Goal: Task Accomplishment & Management: Complete application form

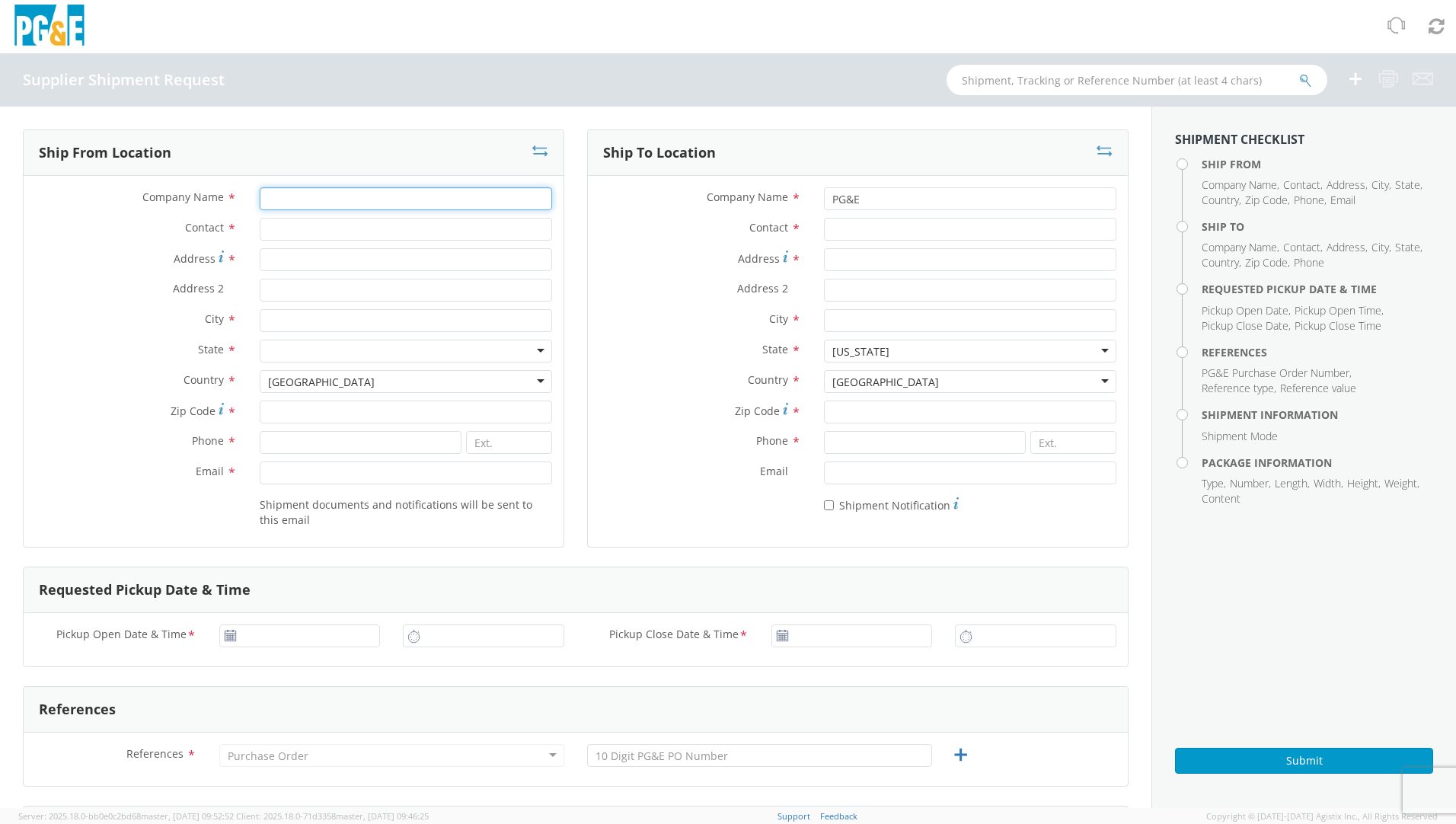
click at [302, 191] on input "Company Name *" at bounding box center [406, 198] width 293 height 23
type input "o"
type input "[PERSON_NAME] AMETEK"
click at [310, 237] on input "Contact *" at bounding box center [406, 229] width 293 height 23
type input "[PERSON_NAME]"
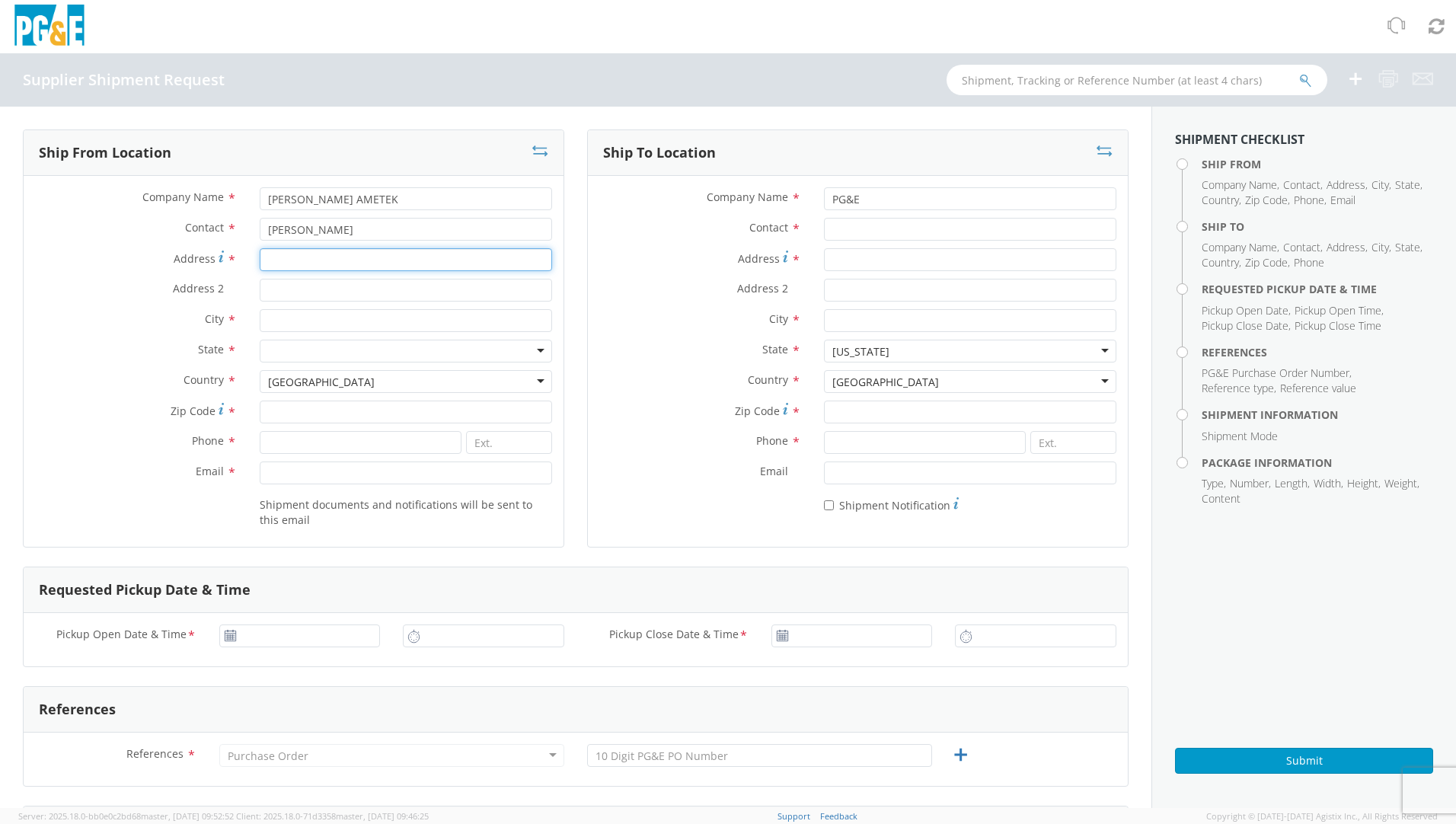
click at [301, 258] on input "Address *" at bounding box center [406, 259] width 293 height 23
type input "[STREET_ADDRESS]"
type input "[GEOGRAPHIC_DATA][PERSON_NAME]"
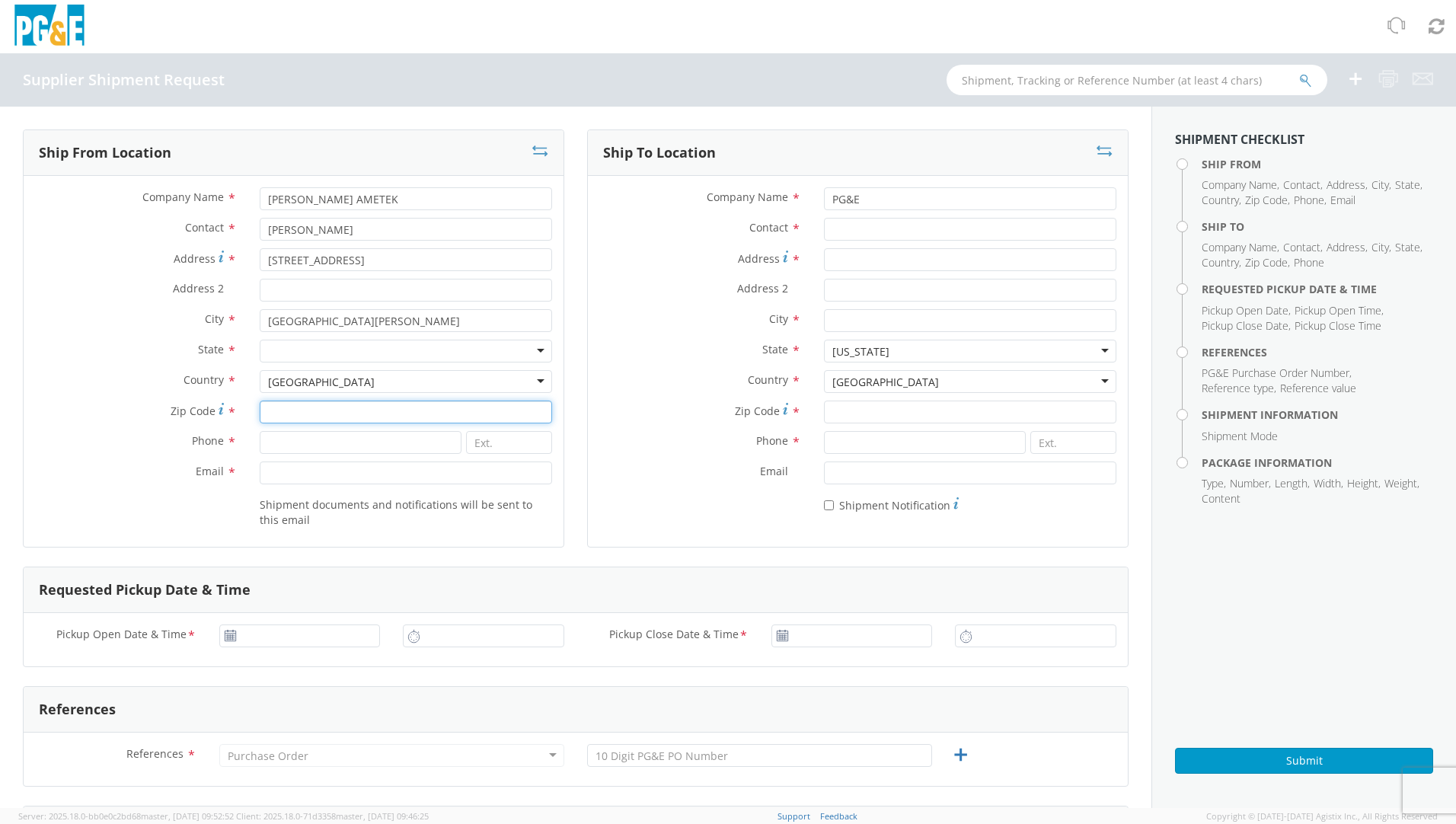
type input "63114"
click at [315, 349] on div at bounding box center [406, 351] width 293 height 23
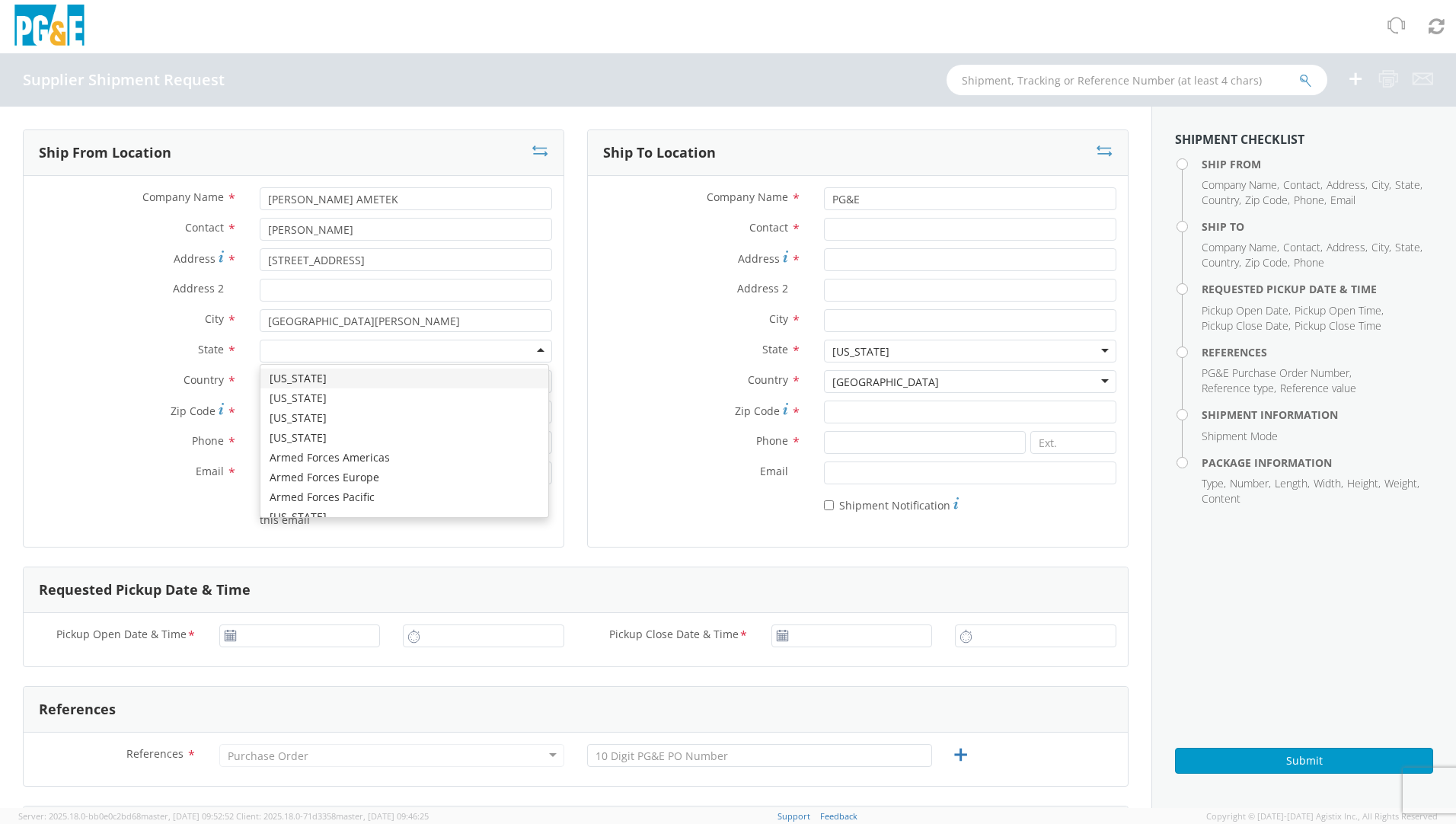
type input "m"
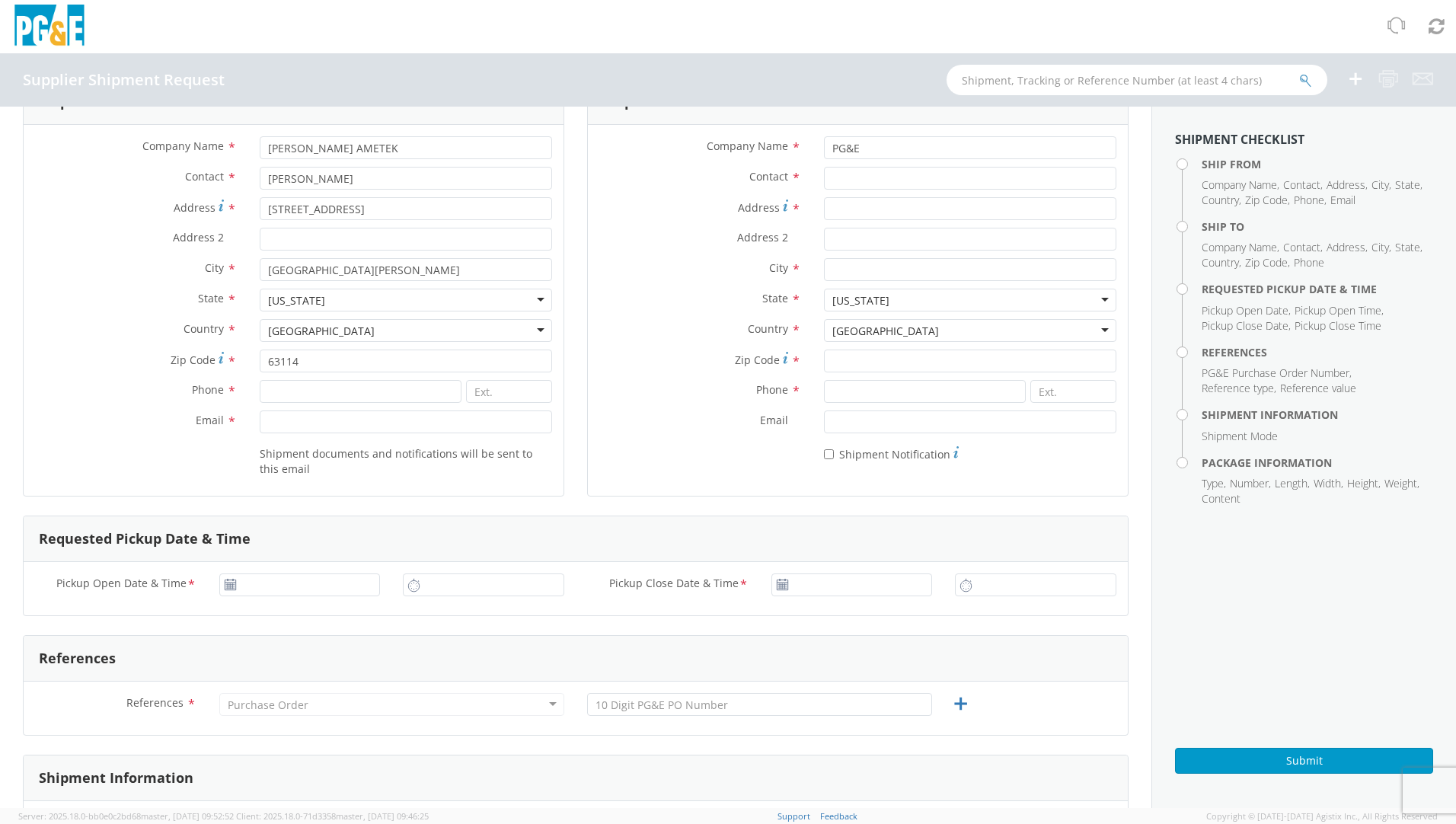
scroll to position [77, 0]
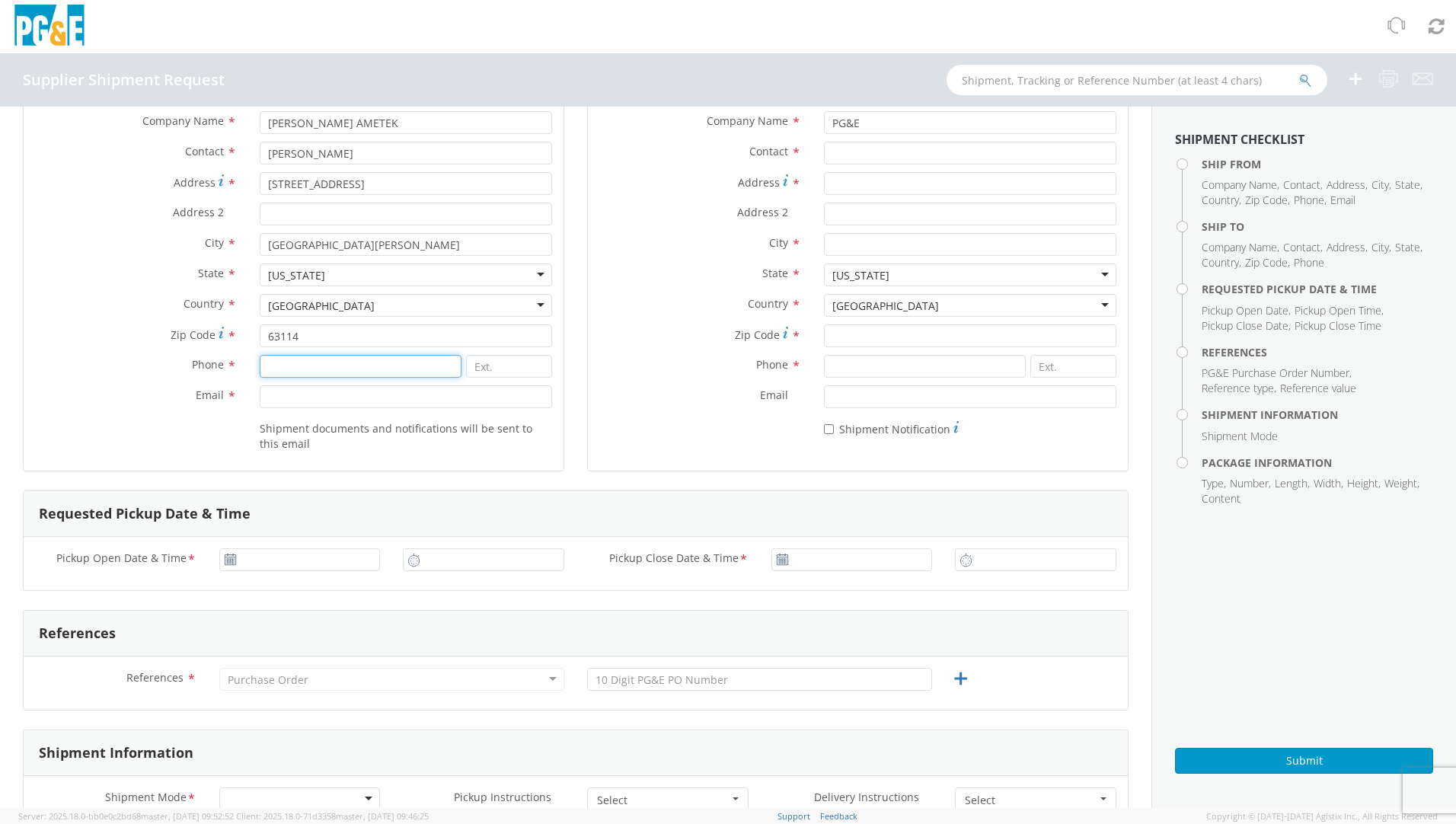
click at [304, 366] on input at bounding box center [361, 366] width 202 height 23
type input "3142362076"
click at [306, 393] on input "Email *" at bounding box center [406, 396] width 293 height 23
type input "[PERSON_NAME][EMAIL_ADDRESS][PERSON_NAME][DOMAIN_NAME]"
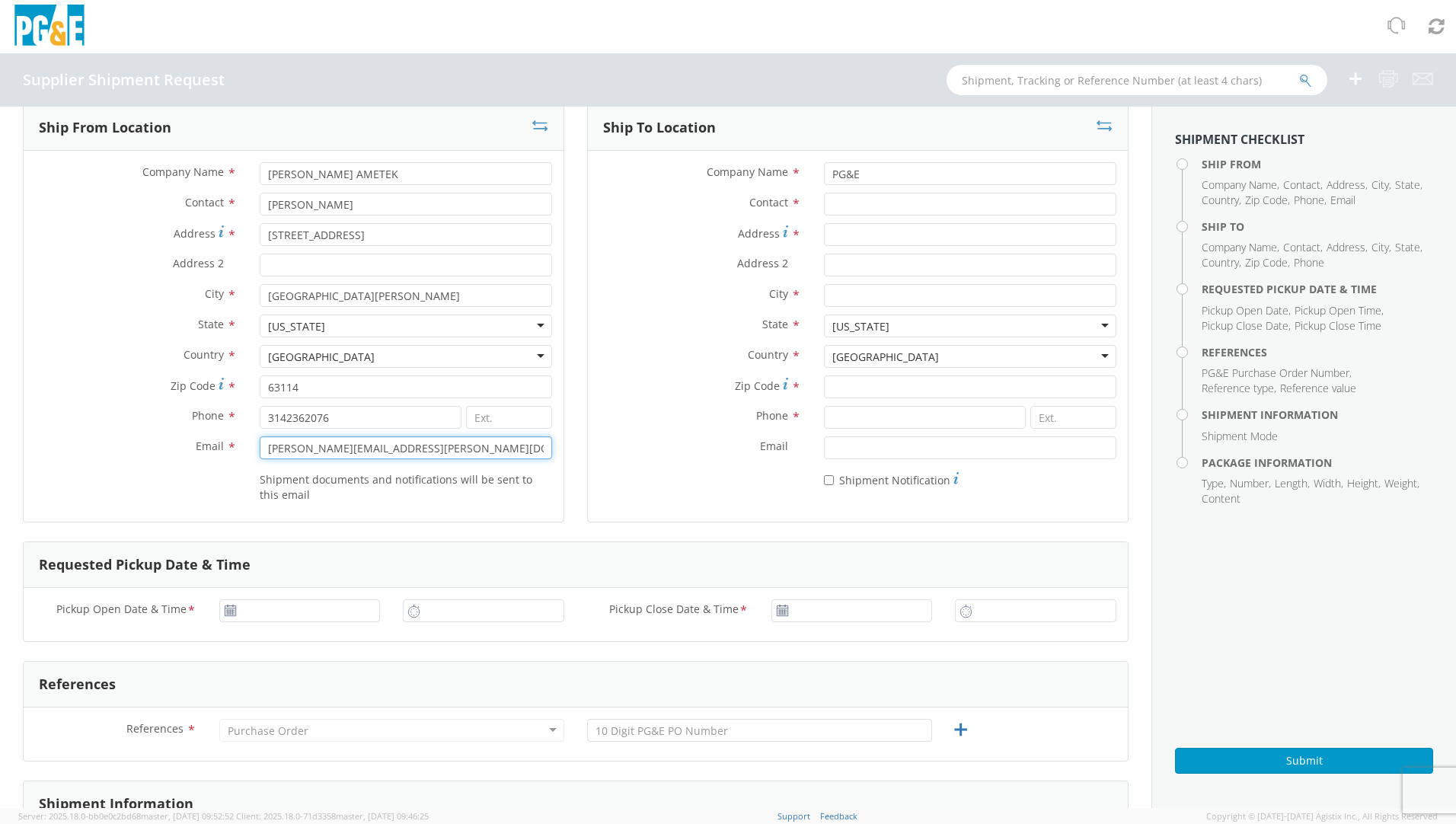
scroll to position [0, 0]
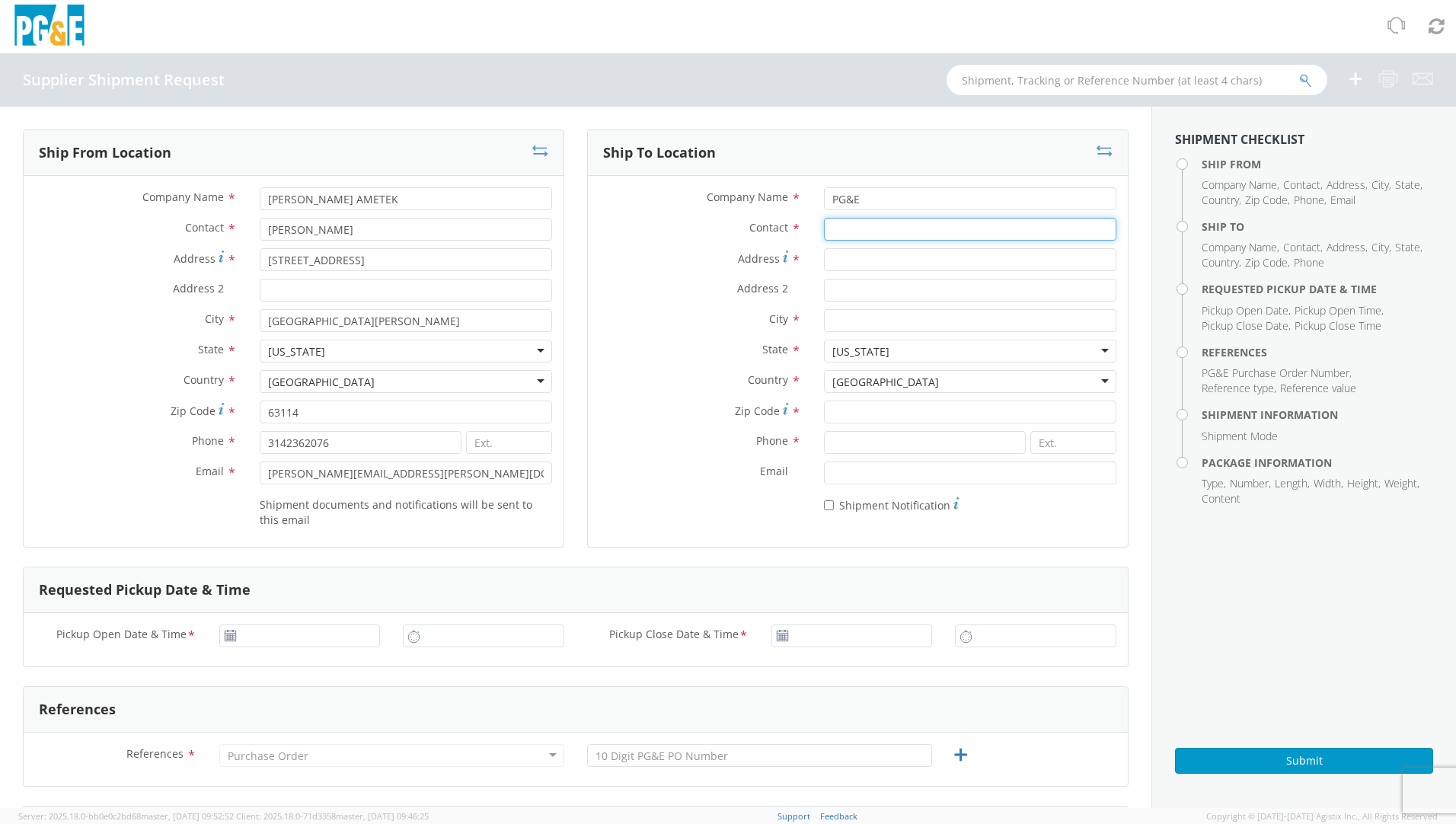
click at [850, 224] on input "Contact *" at bounding box center [971, 229] width 293 height 23
type input "[PERSON_NAME]"
click at [840, 314] on input "City *" at bounding box center [971, 320] width 293 height 23
type input "Manteca"
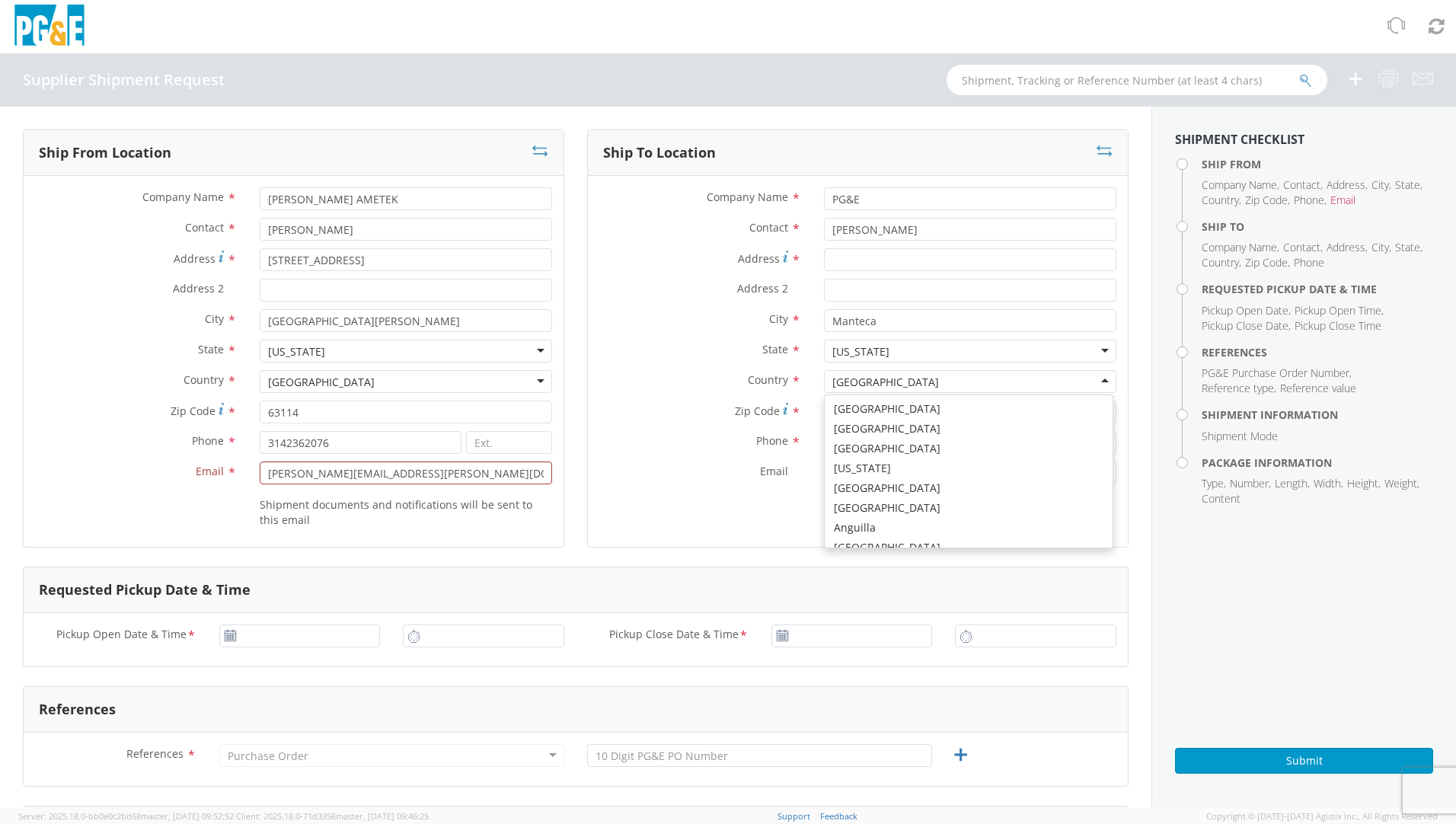
scroll to position [3837, 0]
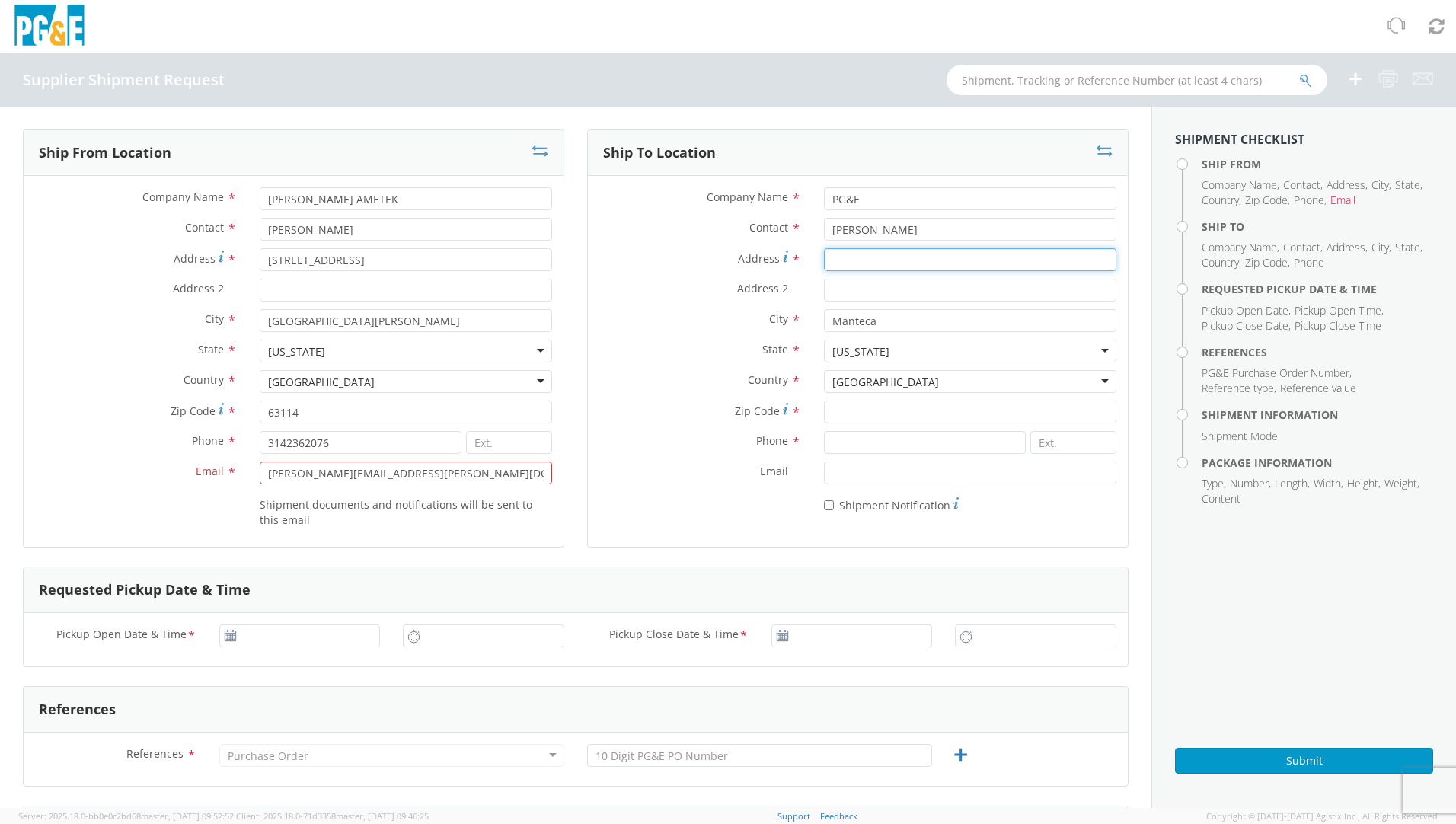
click at [857, 256] on input "Address *" at bounding box center [971, 259] width 293 height 23
type input "[STREET_ADDRESS]"
click at [836, 406] on input "Zip Code *" at bounding box center [971, 411] width 293 height 23
type input "95337"
click at [841, 434] on input at bounding box center [925, 441] width 202 height 23
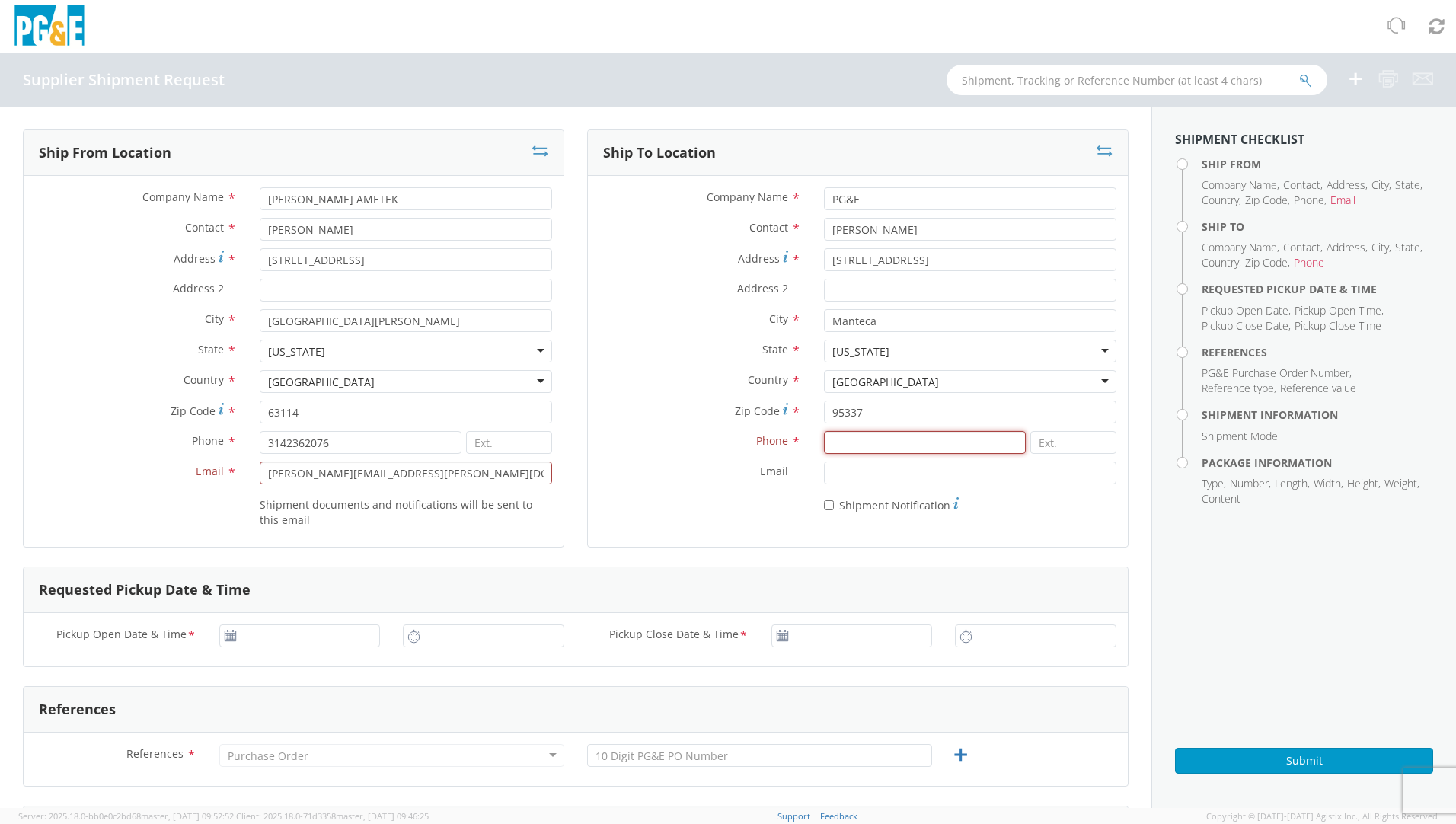
click at [831, 445] on input at bounding box center [925, 441] width 202 height 23
type input "[PHONE_NUMBER]"
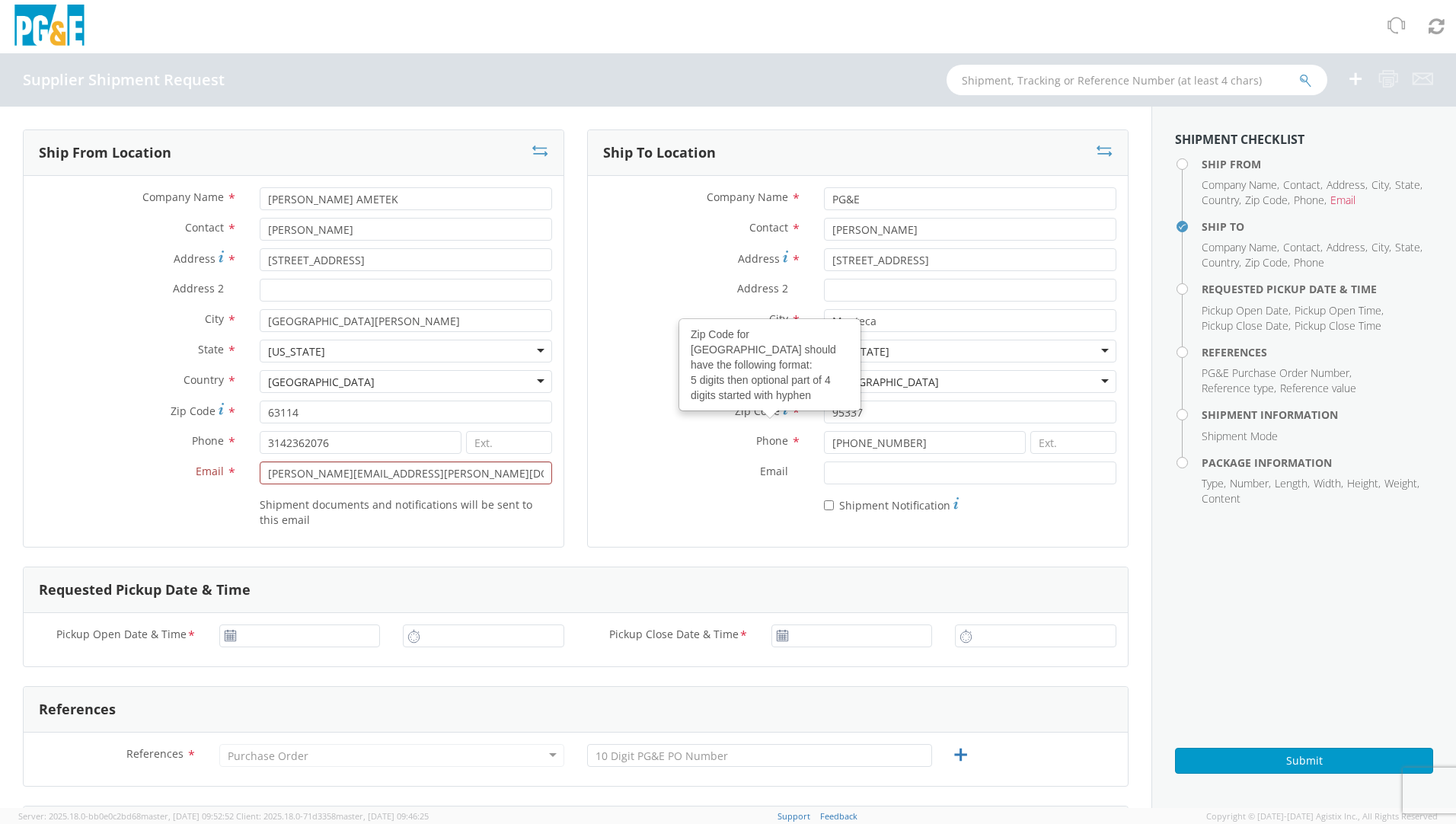
click at [680, 478] on label "Email *" at bounding box center [700, 472] width 225 height 20
click at [824, 478] on input "Email *" at bounding box center [971, 473] width 293 height 23
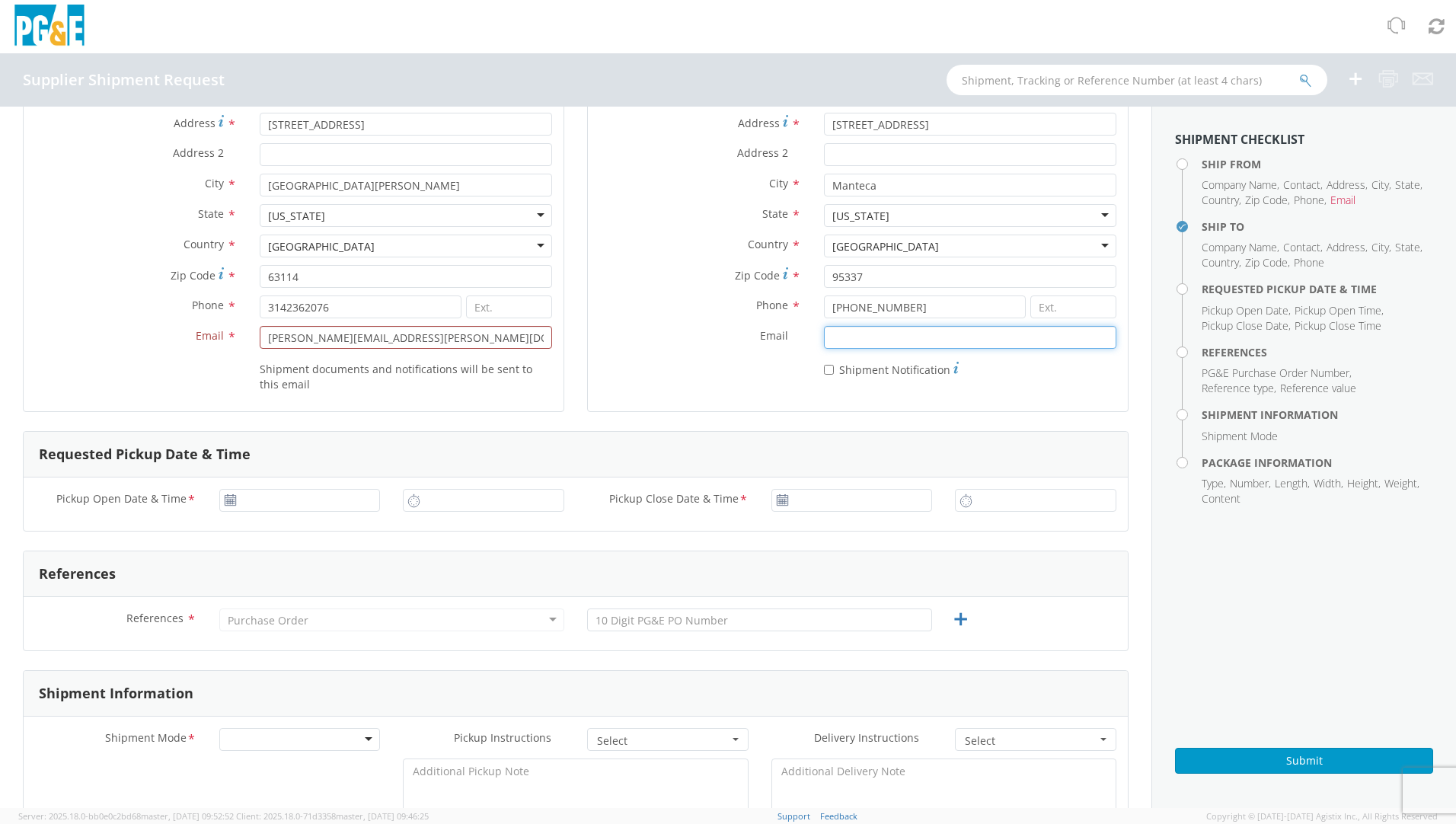
scroll to position [229, 0]
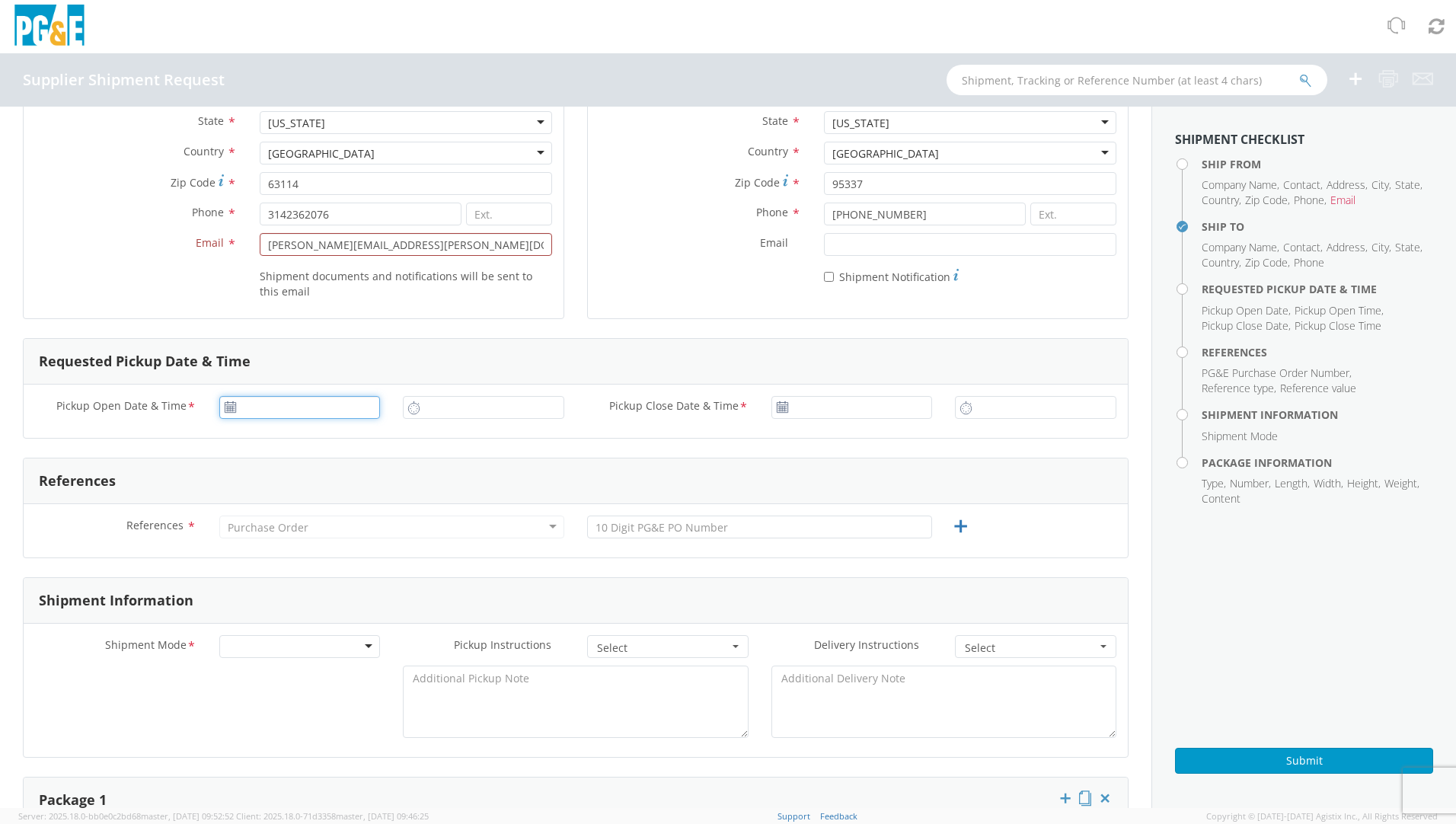
type input "[DATE]"
click at [278, 410] on input "[DATE]" at bounding box center [300, 407] width 161 height 23
click at [290, 500] on td "9" at bounding box center [294, 504] width 27 height 23
click at [487, 416] on input "10:00 AM" at bounding box center [484, 407] width 161 height 23
click at [455, 408] on input "12:00 AM" at bounding box center [484, 407] width 161 height 23
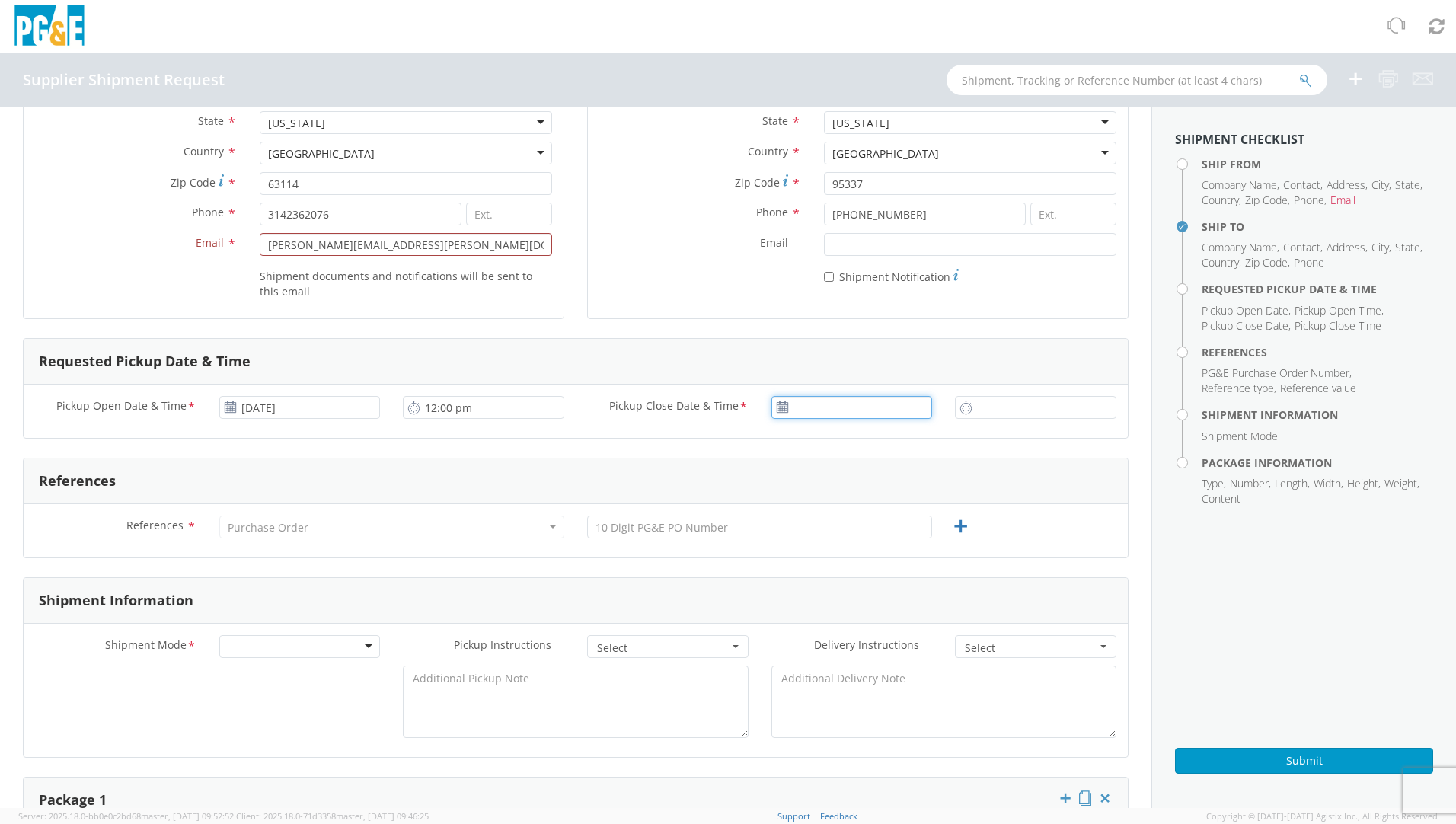
type input "12:00 PM"
type input "[DATE]"
click at [817, 404] on input "[DATE]" at bounding box center [852, 407] width 161 height 23
click at [843, 504] on td "9" at bounding box center [846, 504] width 27 height 23
click at [976, 409] on input "10:00 AM" at bounding box center [1035, 407] width 161 height 23
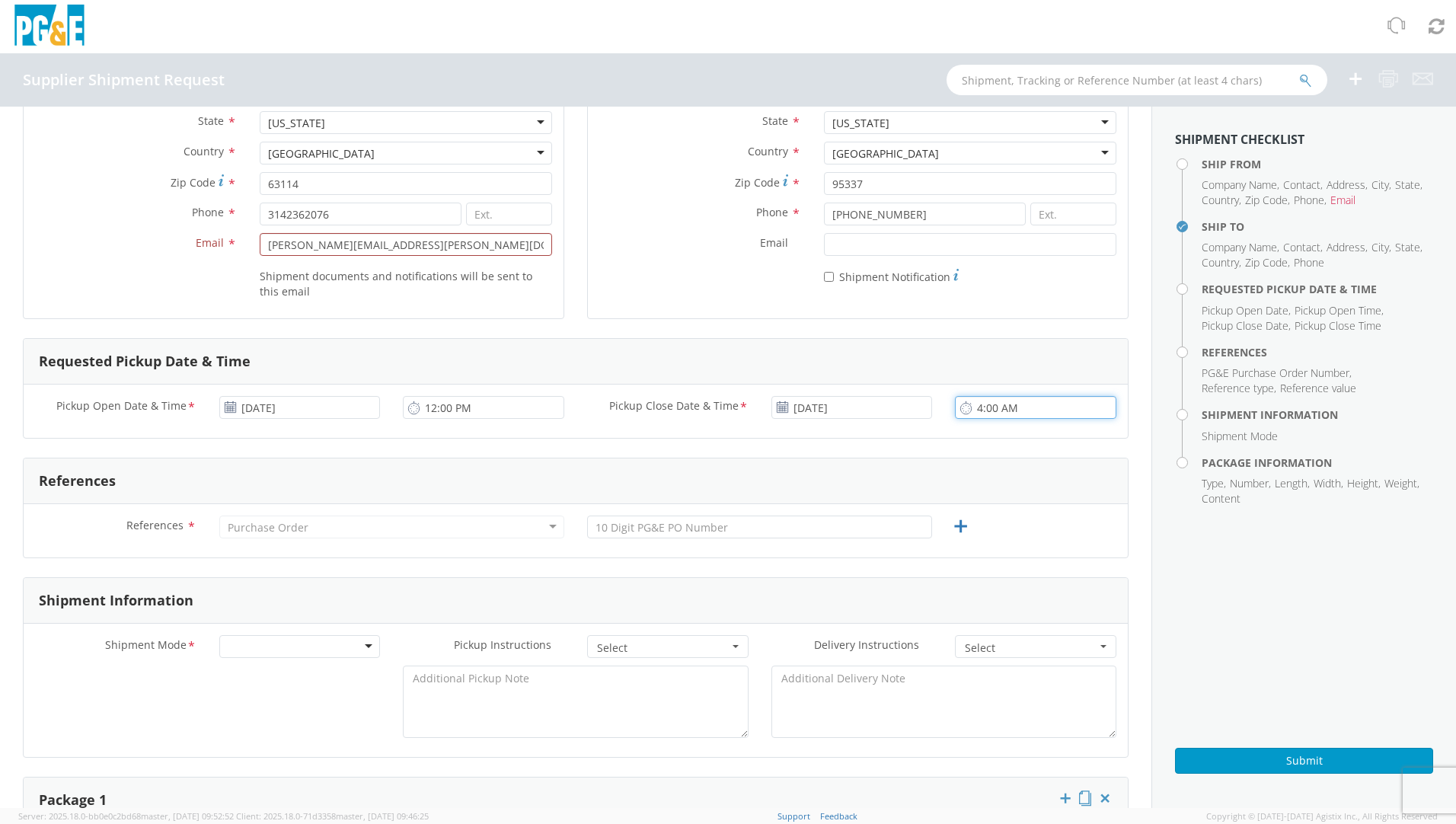
drag, startPoint x: 1014, startPoint y: 414, endPoint x: 837, endPoint y: 397, distance: 177.8
click at [837, 397] on div "Pickup Open Date & Time * [DATE] 12:00 PM Pickup Close Date & Time * [DATE] 4:0…" at bounding box center [575, 411] width 1104 height 30
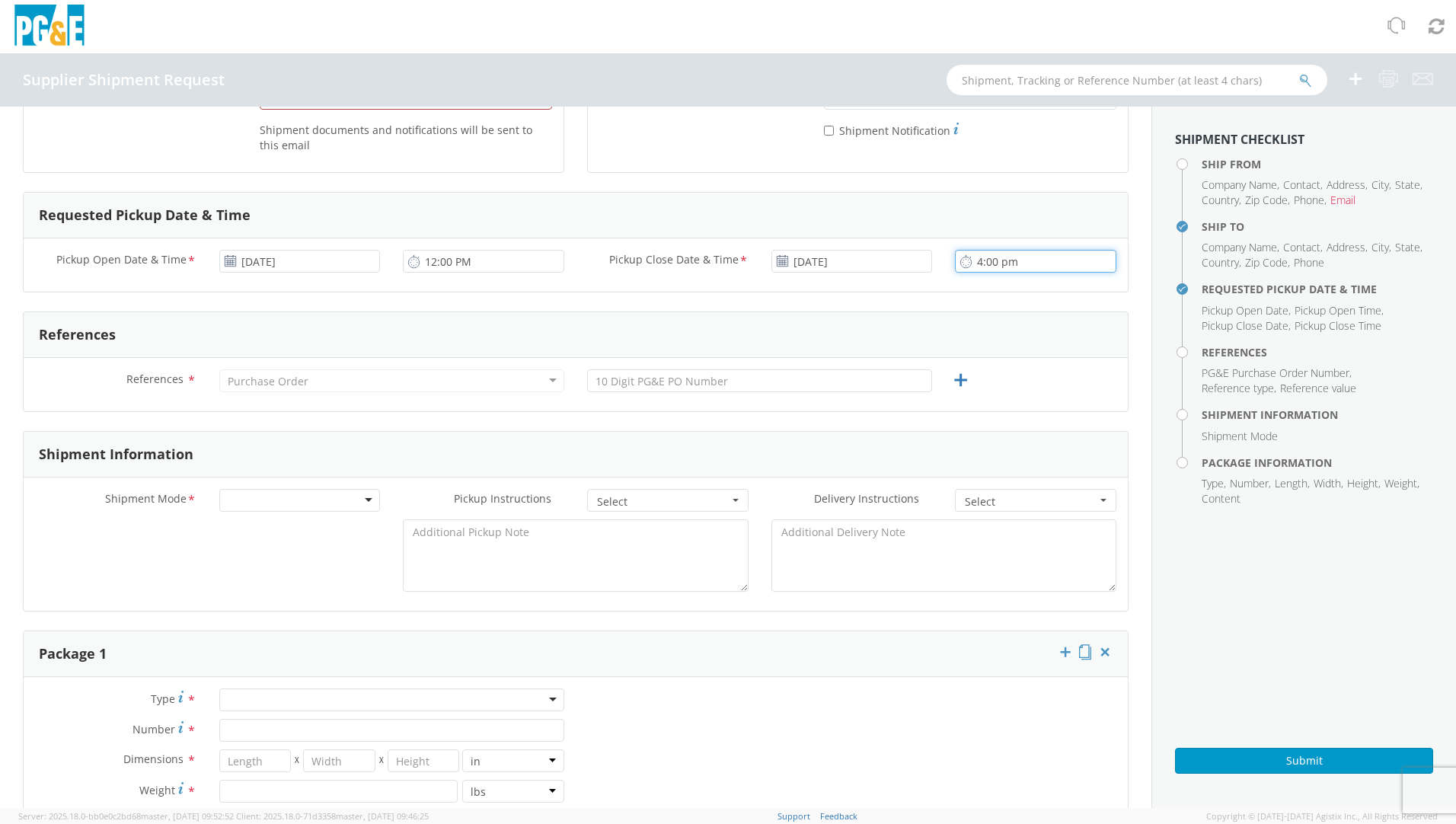
scroll to position [381, 0]
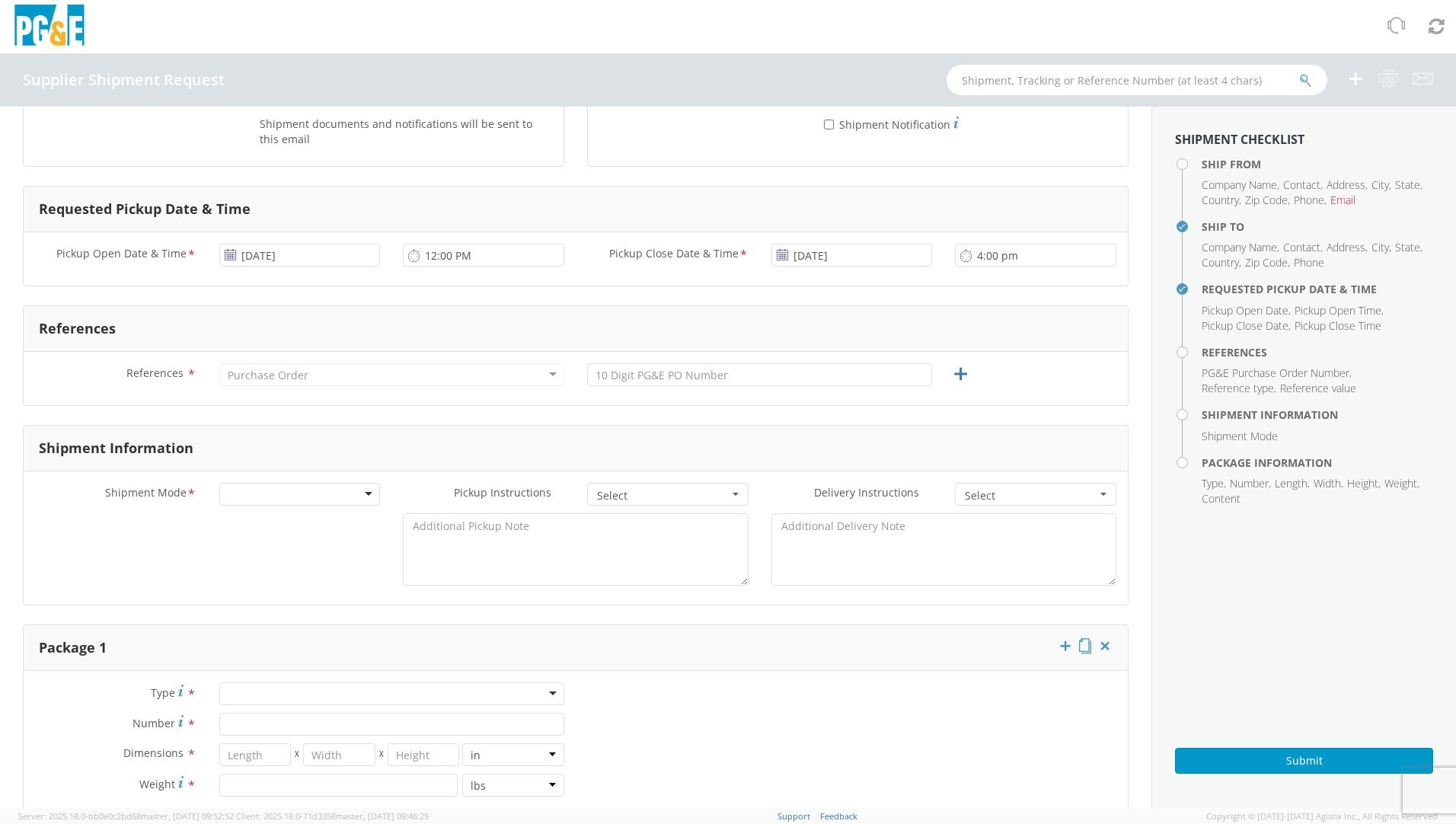
type input "4:00 PM"
click at [313, 374] on div "Purchase Order" at bounding box center [392, 374] width 345 height 23
click at [620, 373] on input "text" at bounding box center [760, 374] width 345 height 23
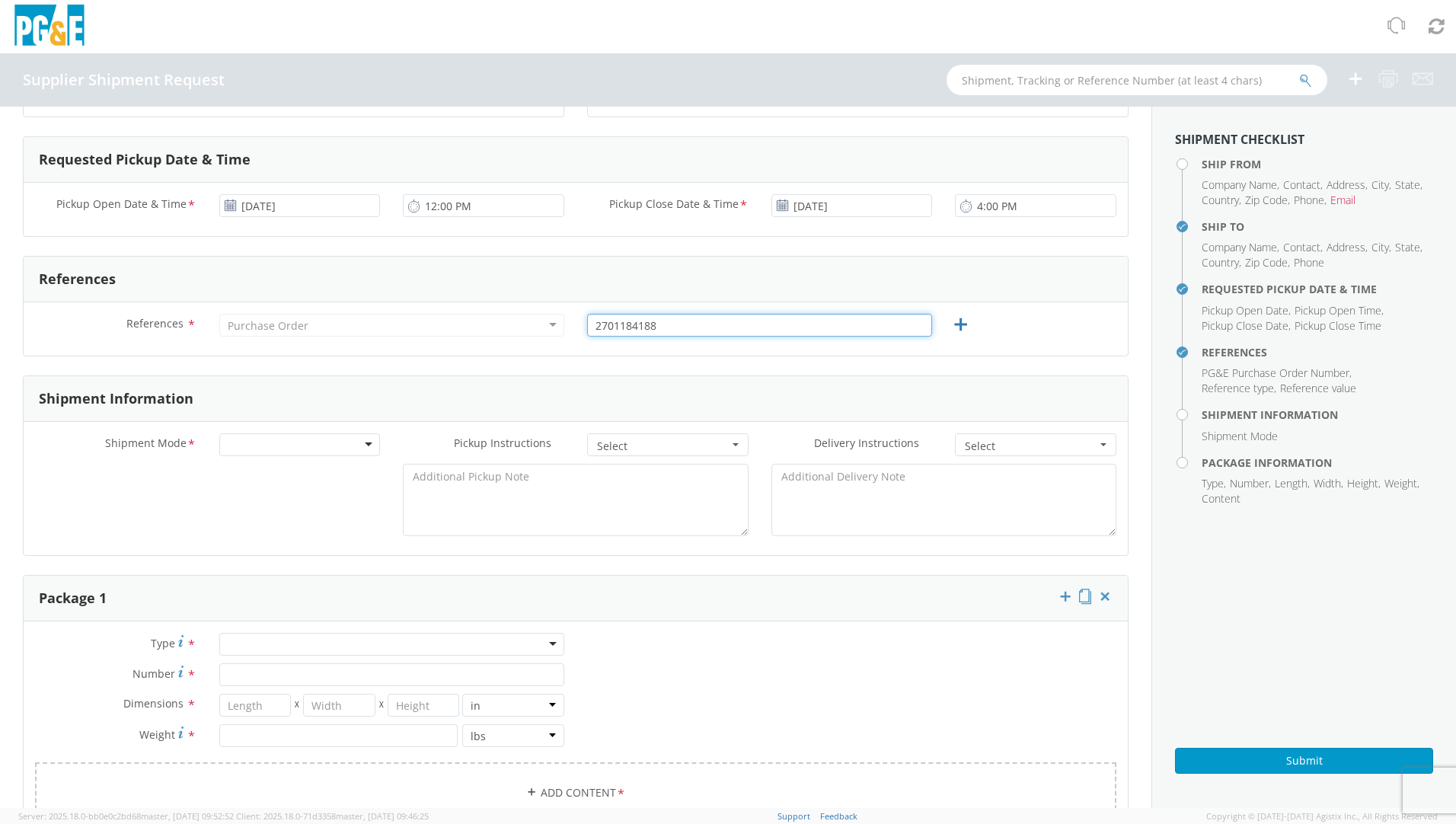
scroll to position [533, 0]
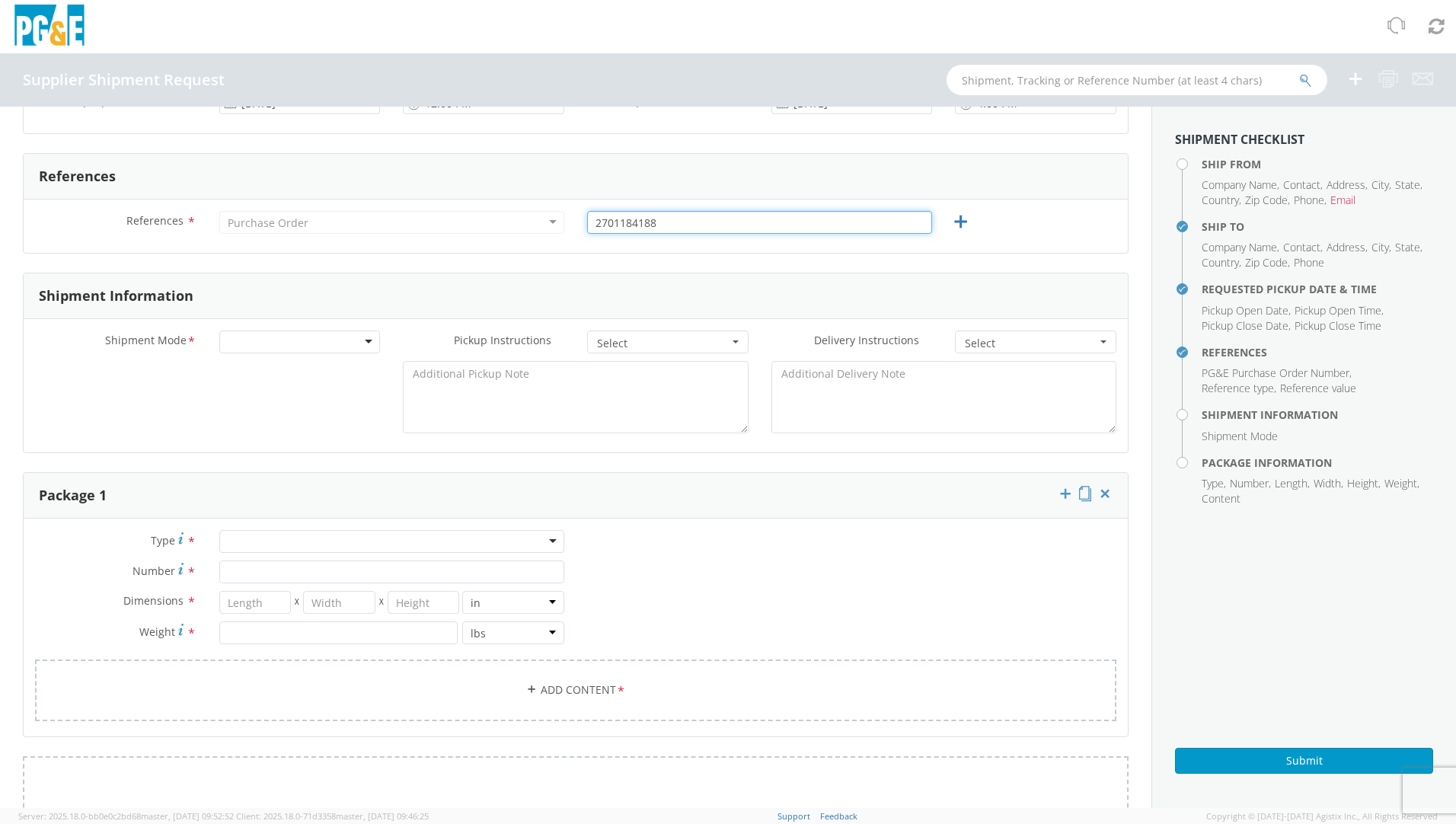
type input "2701184188"
click at [278, 338] on div at bounding box center [300, 341] width 161 height 23
click at [685, 337] on span "Select" at bounding box center [663, 343] width 132 height 15
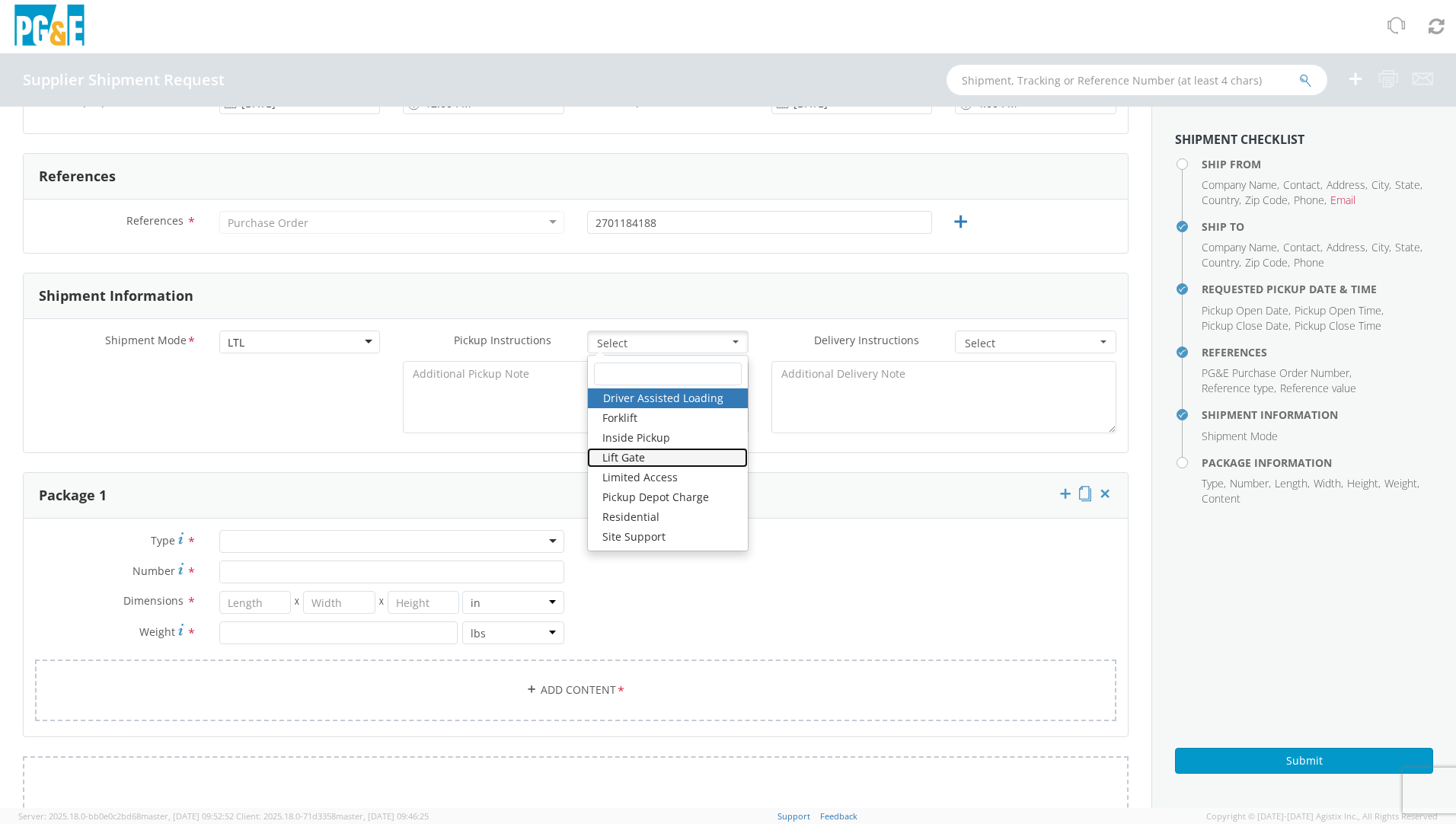
click at [646, 457] on link "Lift Gate" at bounding box center [667, 457] width 161 height 20
click at [664, 421] on link "Forklift" at bounding box center [667, 418] width 161 height 20
click at [726, 420] on span at bounding box center [731, 418] width 11 height 11
click at [1023, 334] on button "Select" at bounding box center [1035, 341] width 161 height 23
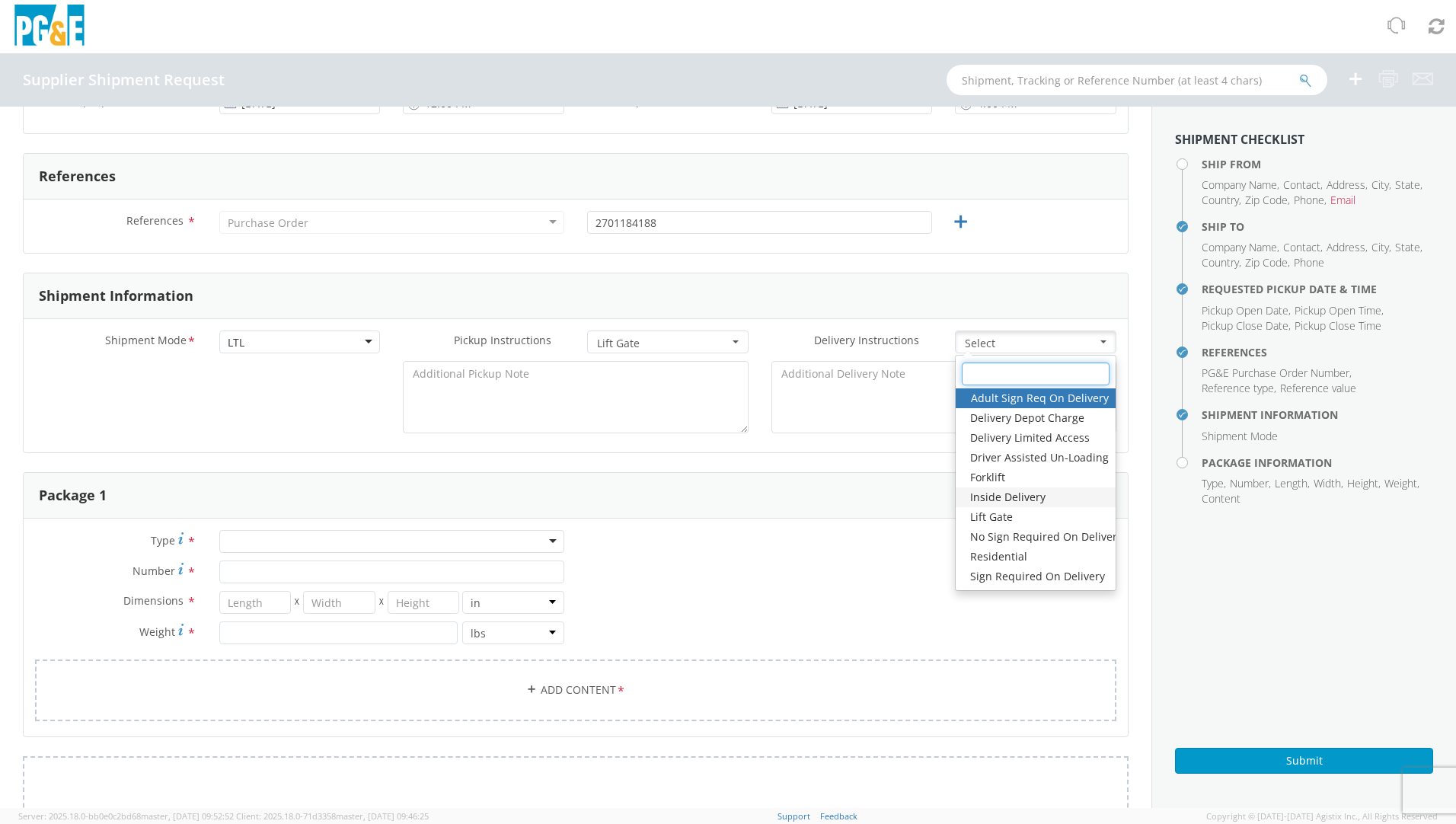
scroll to position [20, 0]
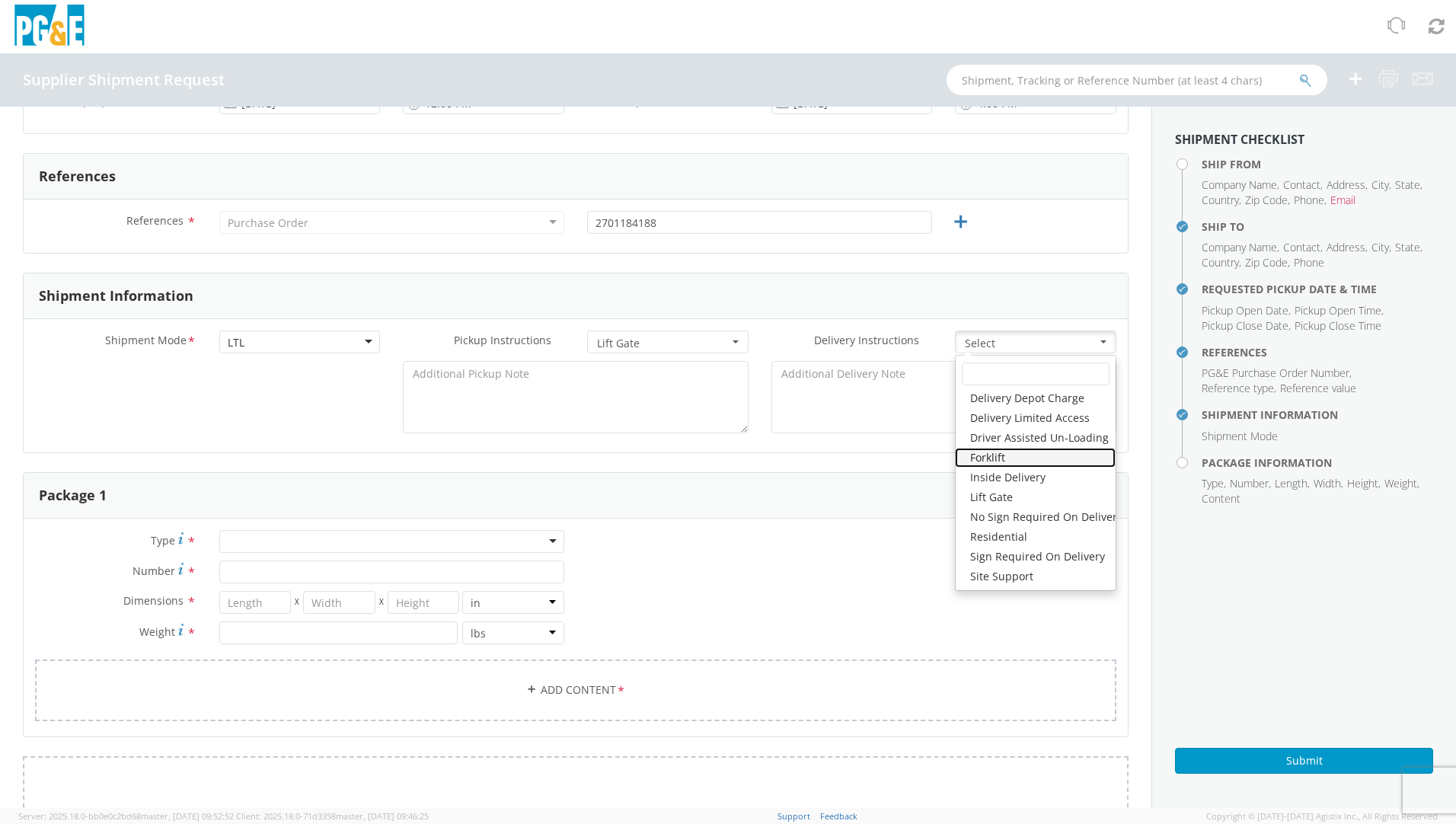
click at [998, 461] on link "Forklift" at bounding box center [1035, 457] width 161 height 20
click at [793, 339] on label "Delivery Instructions *" at bounding box center [852, 341] width 184 height 20
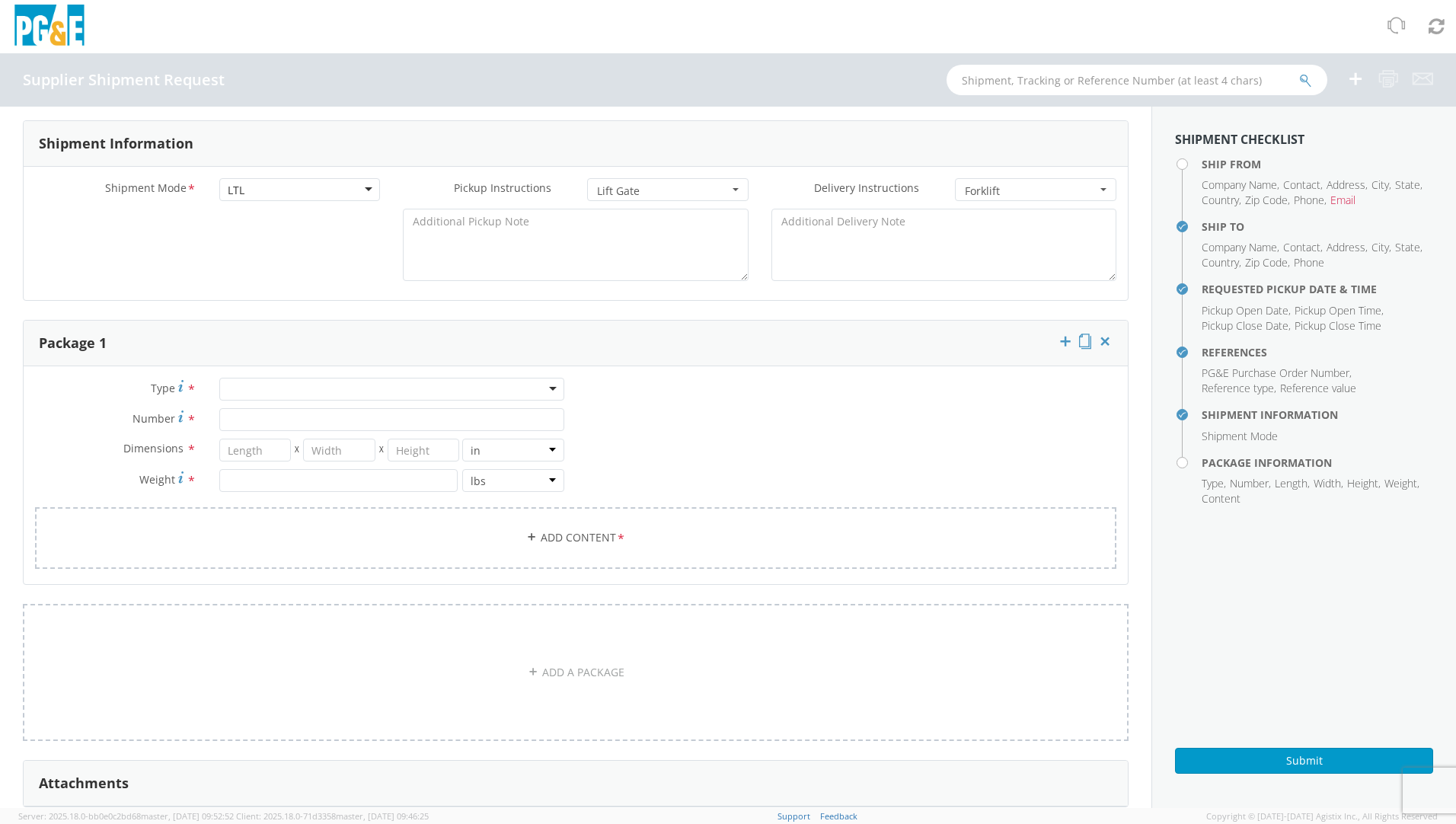
scroll to position [609, 0]
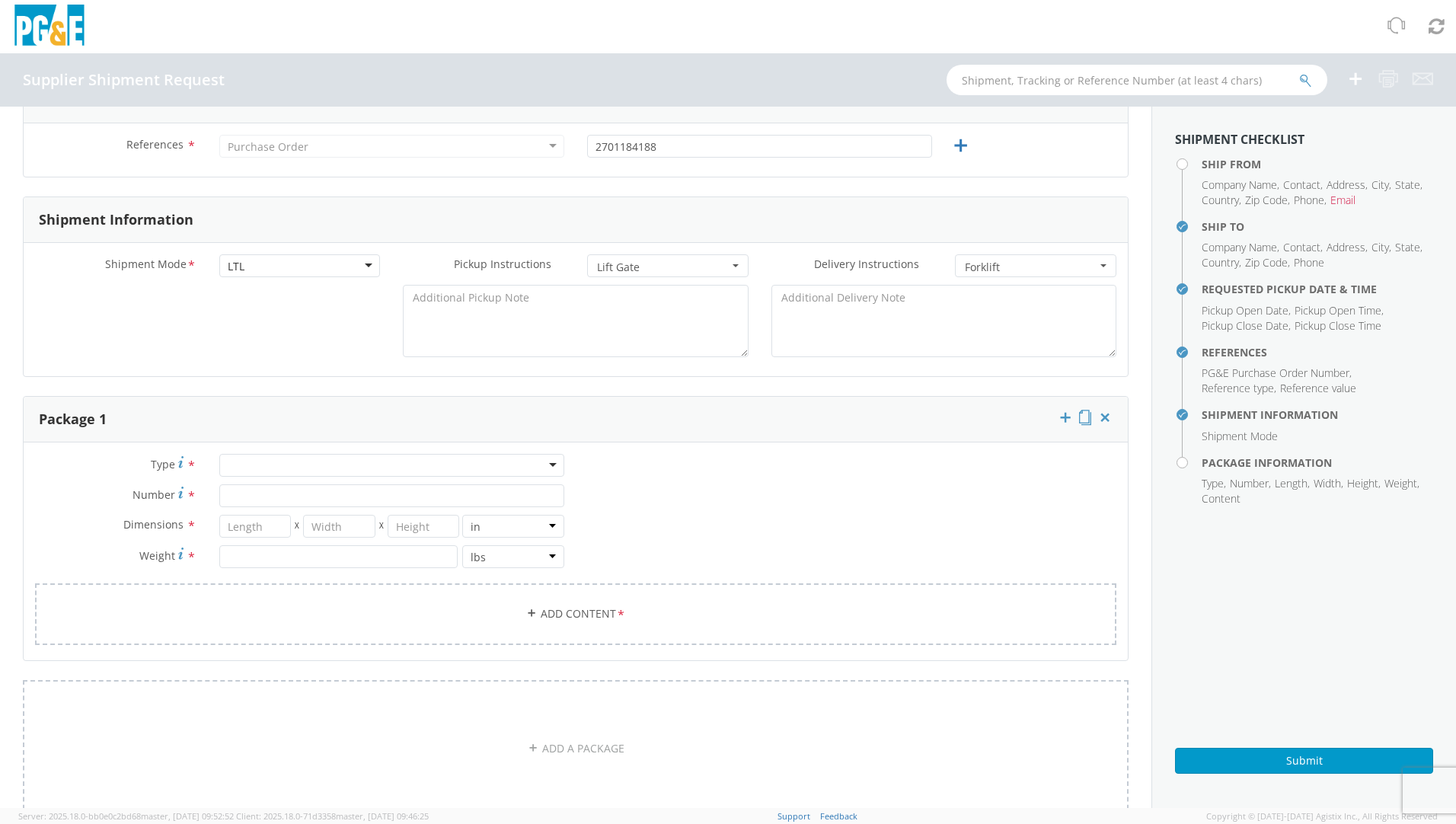
click at [347, 463] on div at bounding box center [392, 465] width 345 height 23
type input "s"
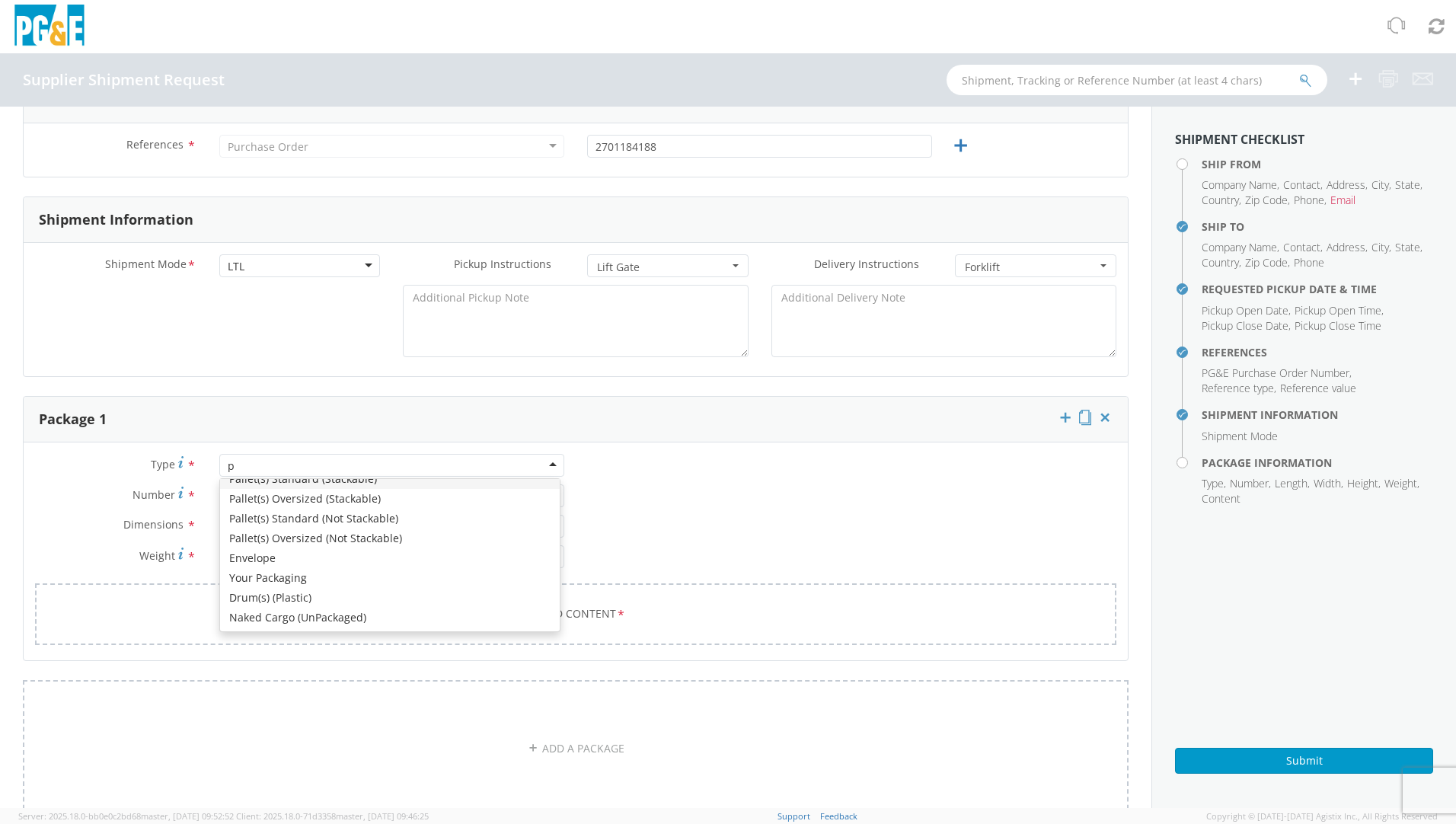
type input "pa"
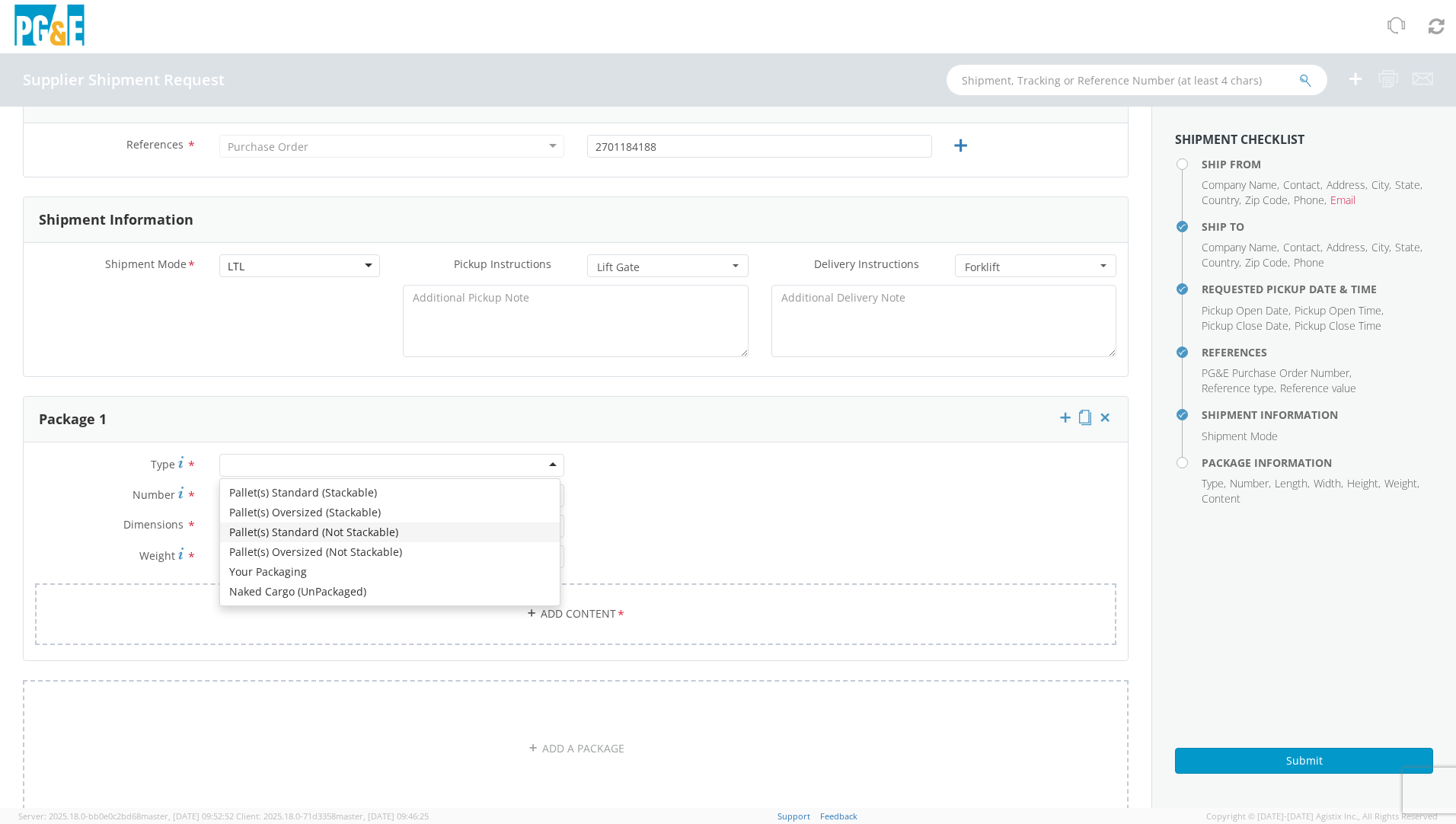
scroll to position [0, 0]
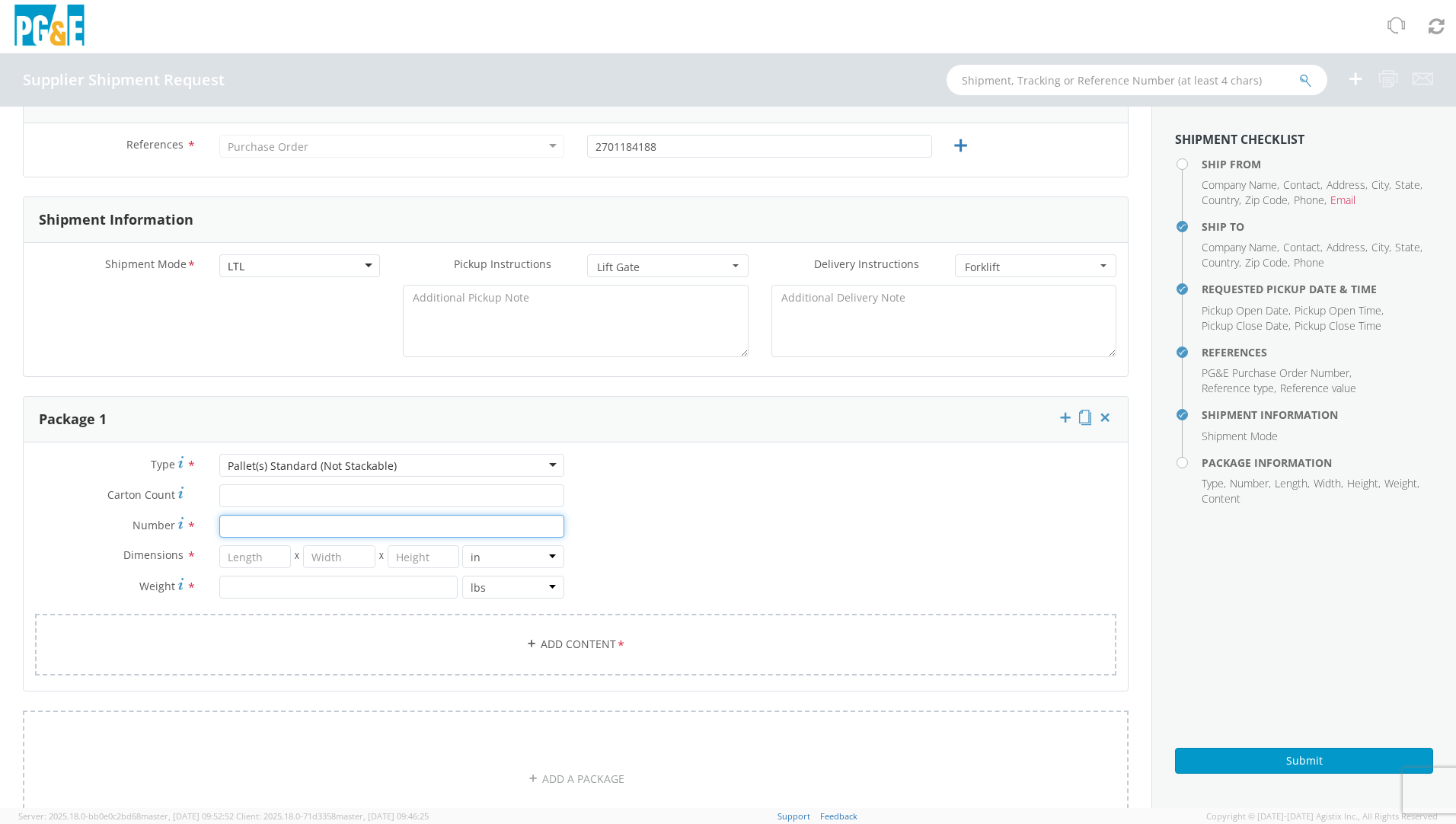
click at [247, 532] on input "Number *" at bounding box center [392, 526] width 345 height 23
type input "1"
type input "43"
type input "39"
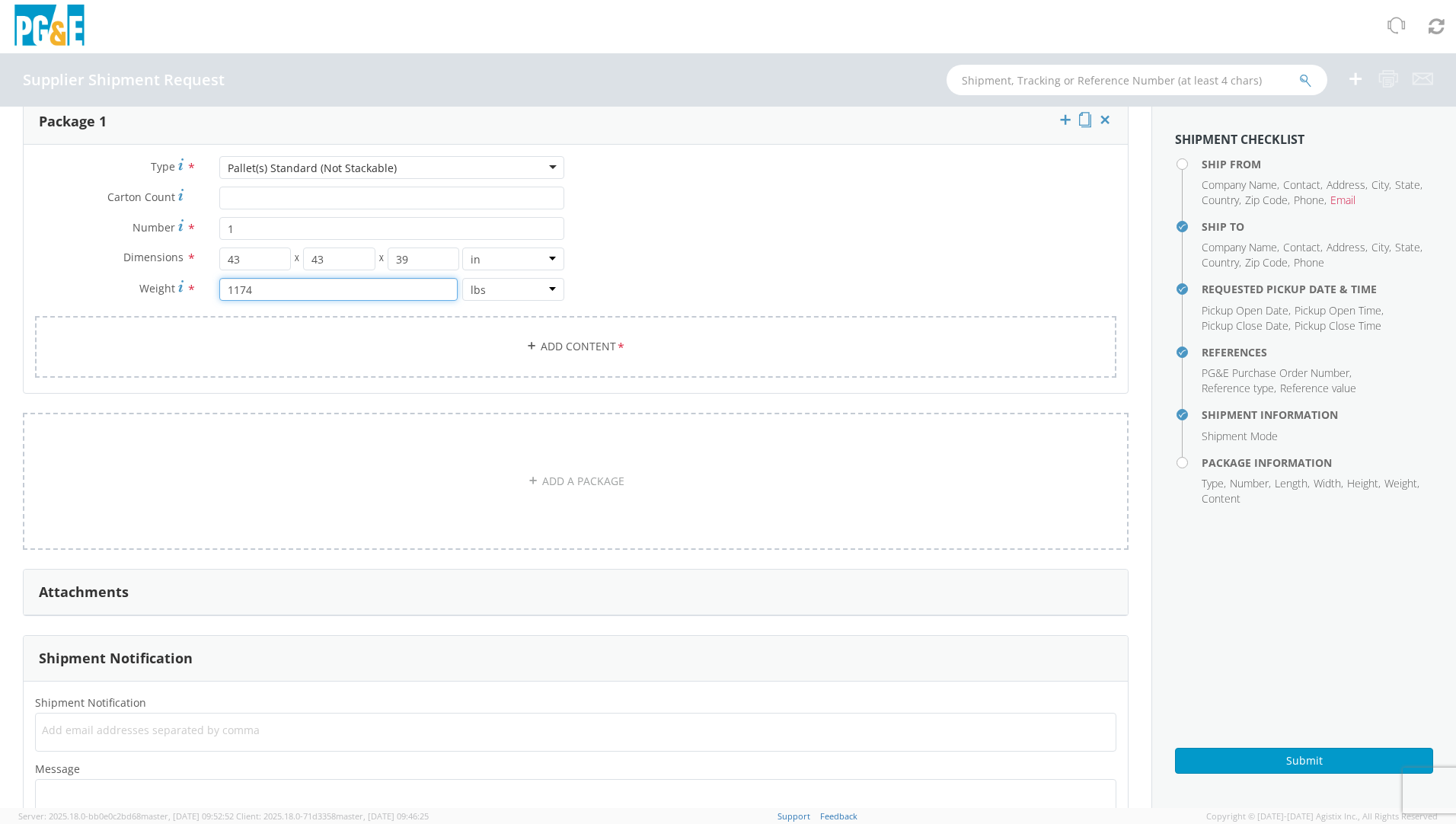
scroll to position [913, 0]
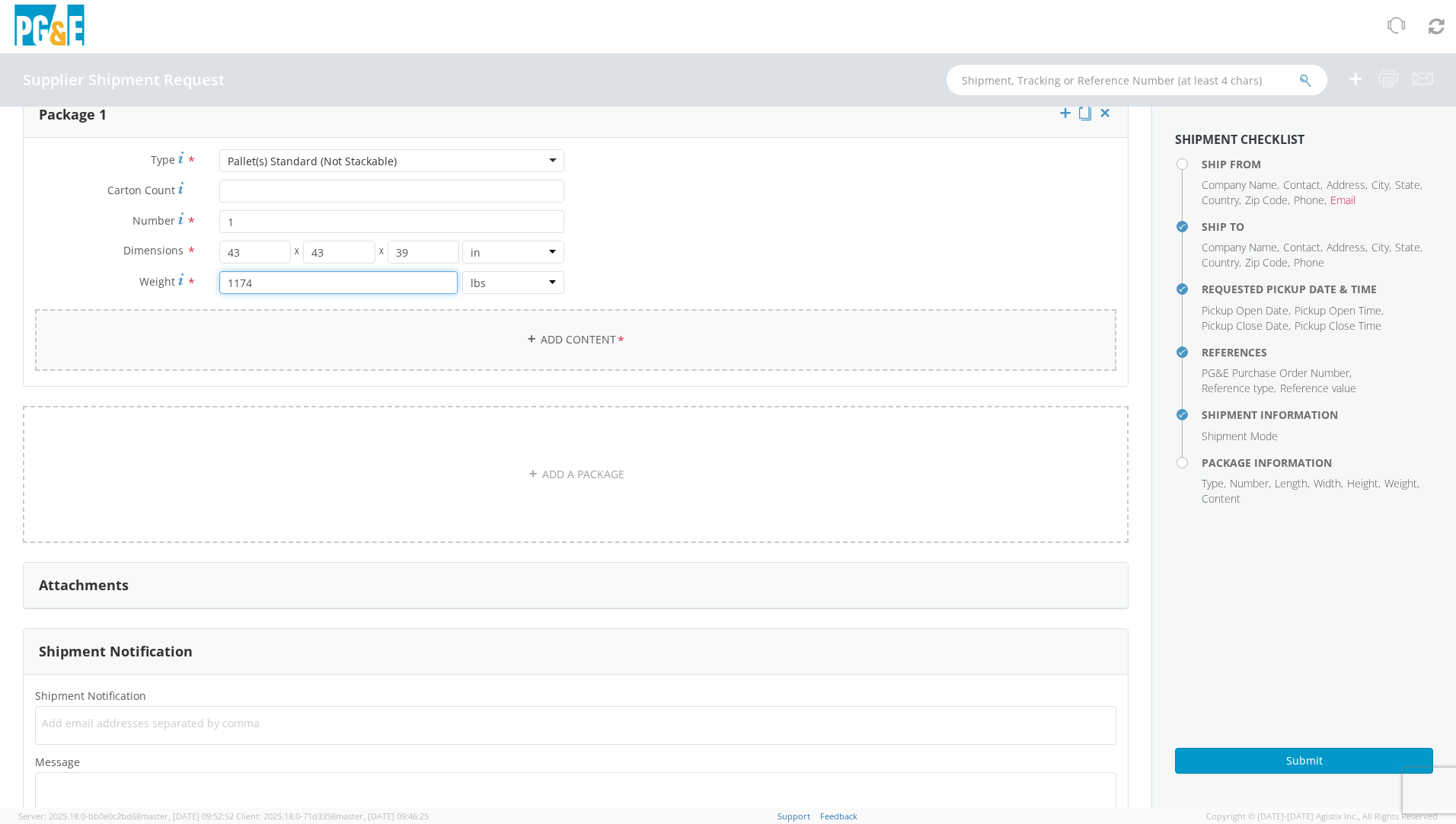
type input "1174"
click at [584, 344] on link "Add Content *" at bounding box center [576, 340] width 1082 height 61
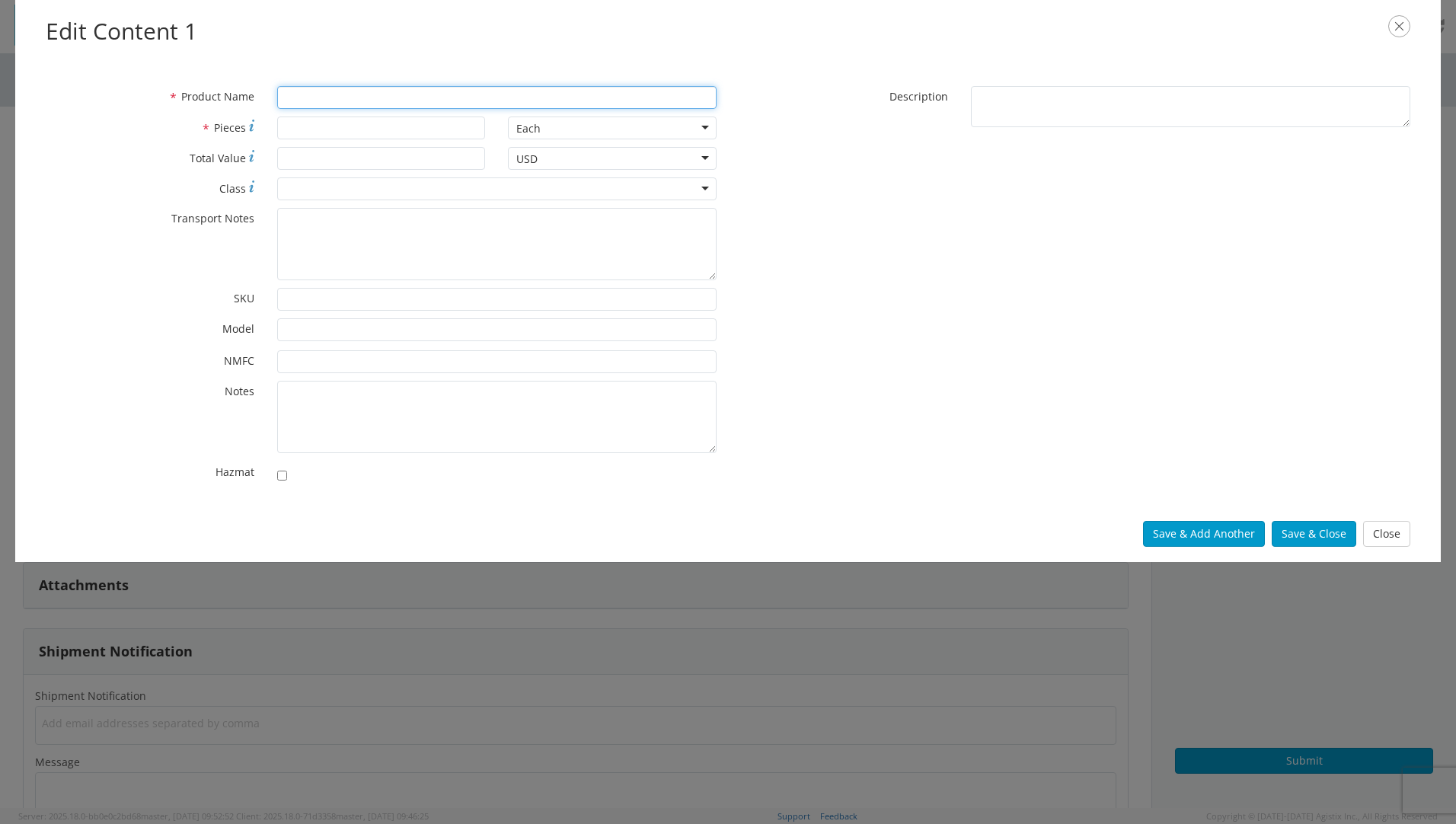
click at [352, 97] on input "* Product Name" at bounding box center [497, 97] width 439 height 23
type input "INSULATED TUBING"
click at [563, 121] on div "Each" at bounding box center [612, 128] width 209 height 23
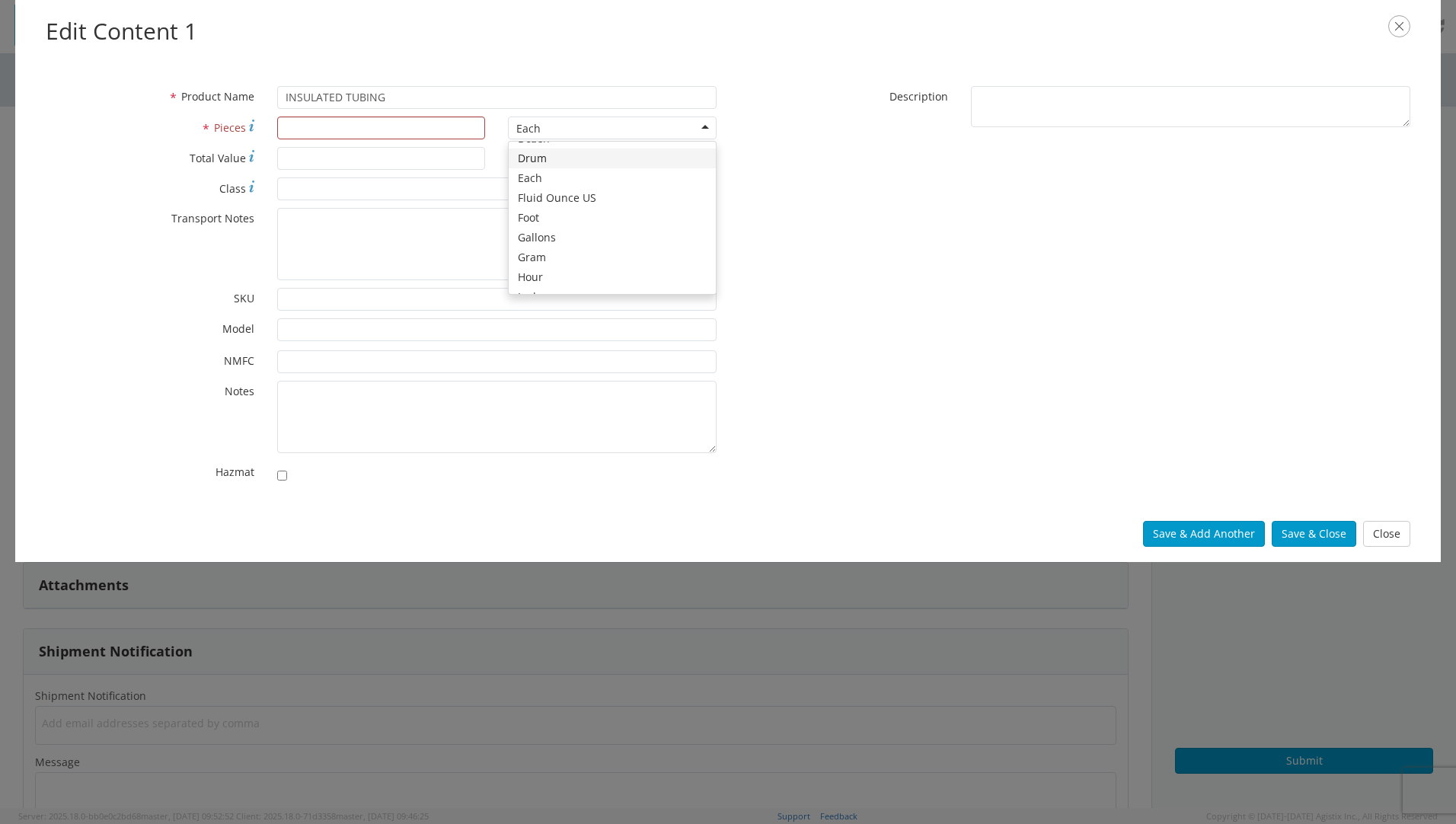
scroll to position [288, 0]
click at [424, 124] on input "* Pieces" at bounding box center [382, 128] width 209 height 23
type input "2600"
drag, startPoint x: 1306, startPoint y: 535, endPoint x: 1294, endPoint y: 529, distance: 13.4
click at [1305, 535] on button "Save & Close" at bounding box center [1314, 533] width 84 height 26
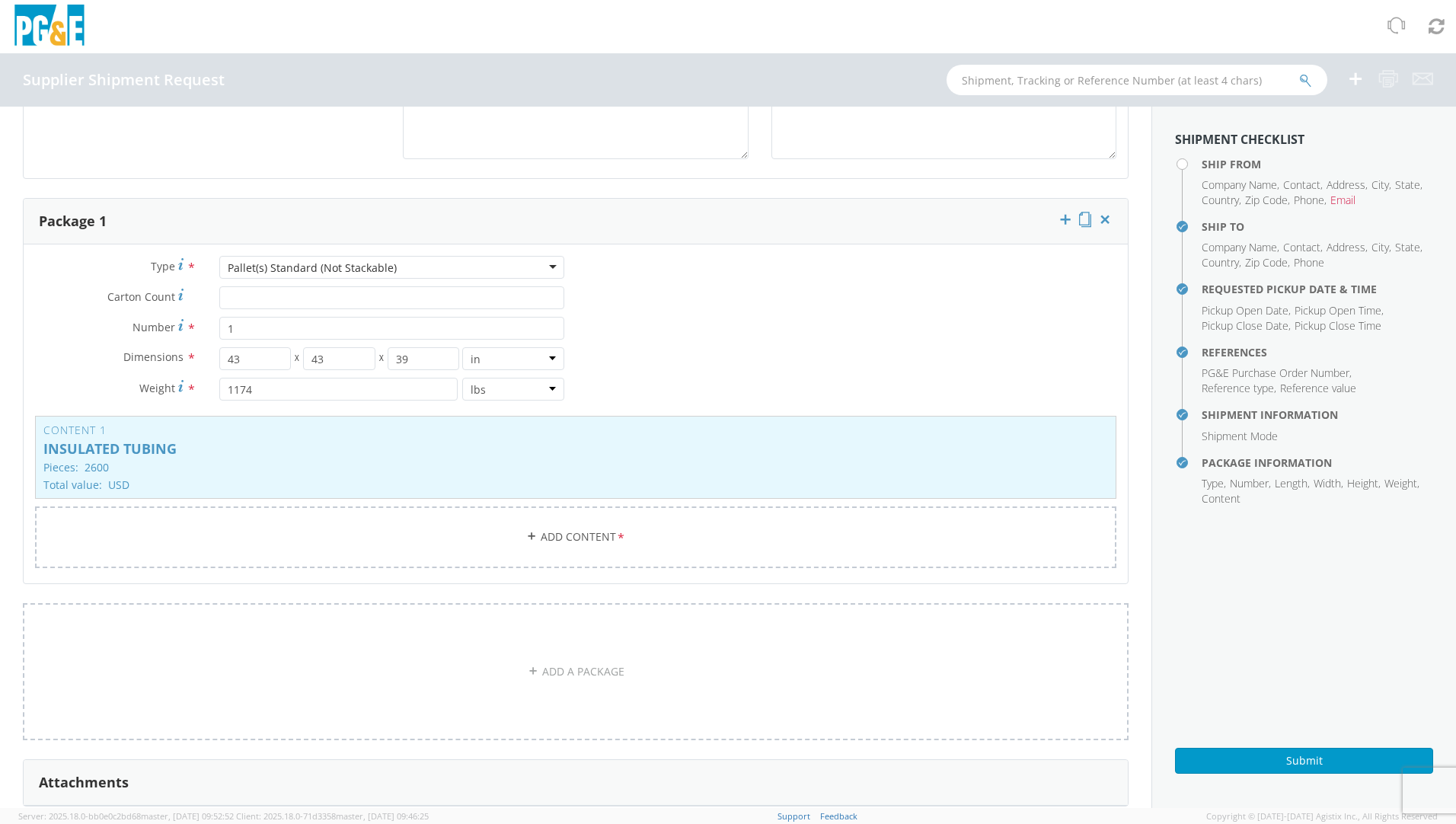
scroll to position [913, 0]
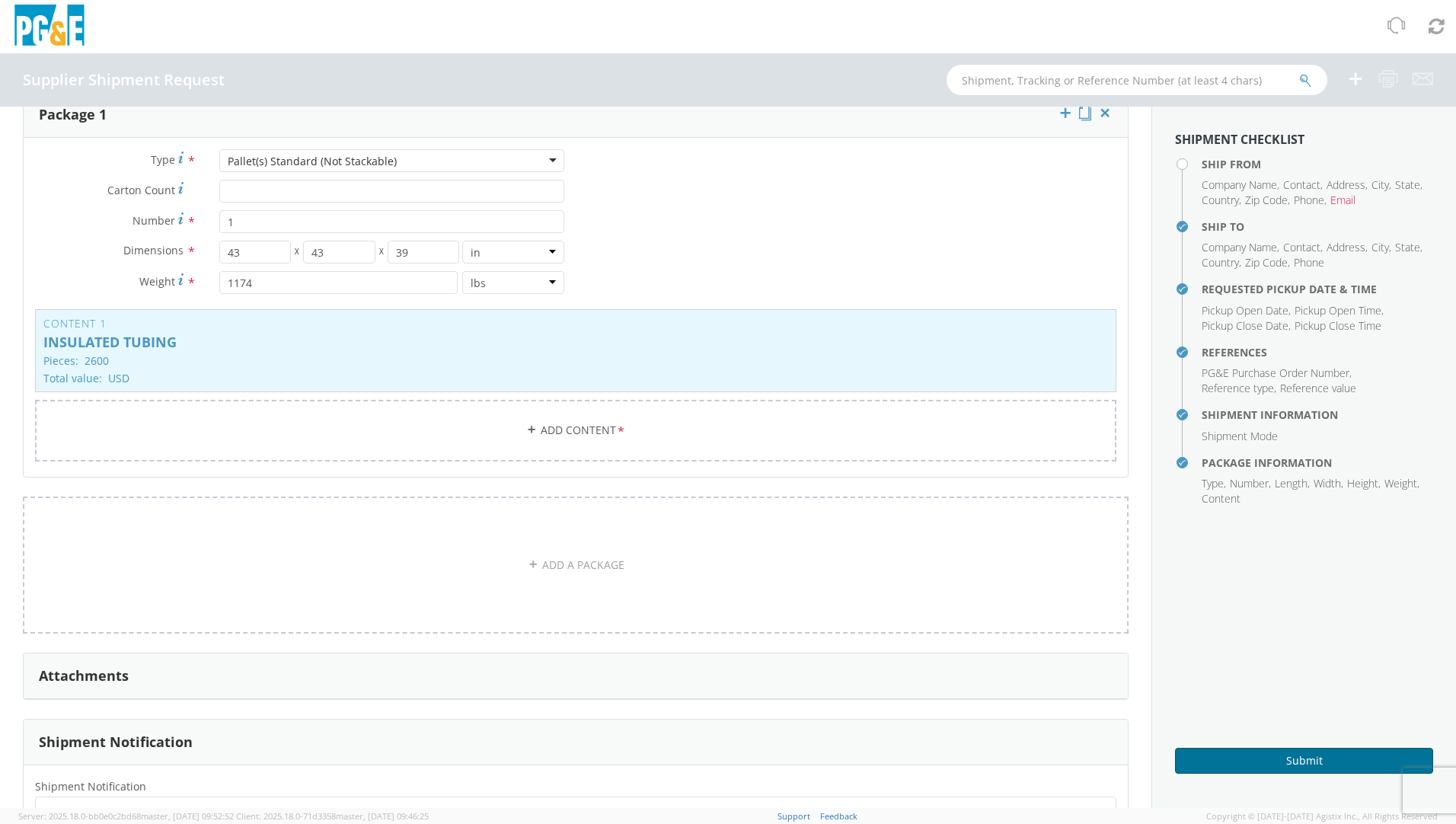
click at [1308, 758] on button "Submit" at bounding box center [1304, 760] width 258 height 26
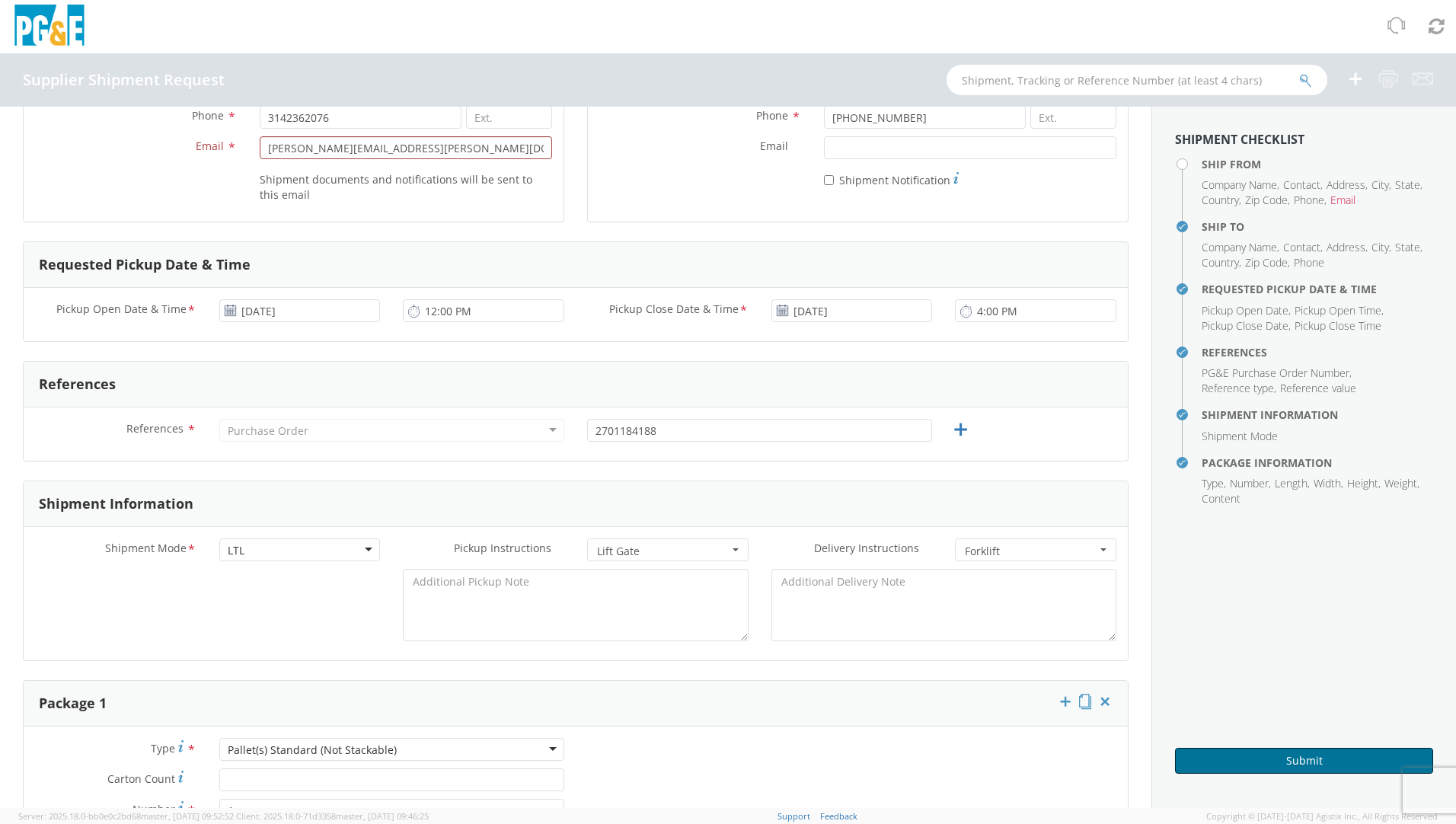
scroll to position [77, 0]
